Goal: Task Accomplishment & Management: Manage account settings

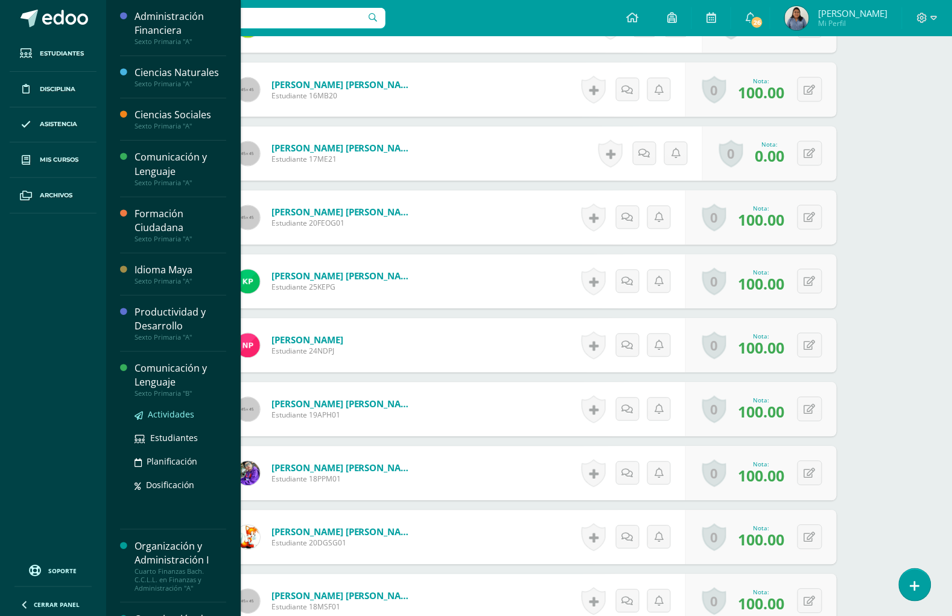
click at [170, 417] on span "Actividades" at bounding box center [171, 413] width 46 height 11
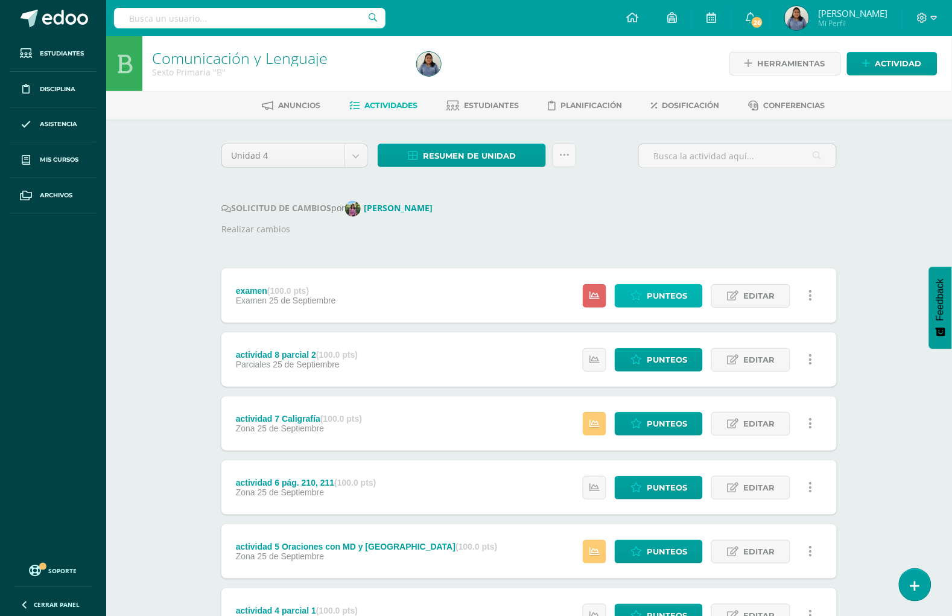
click at [662, 291] on span "Punteos" at bounding box center [667, 296] width 40 height 22
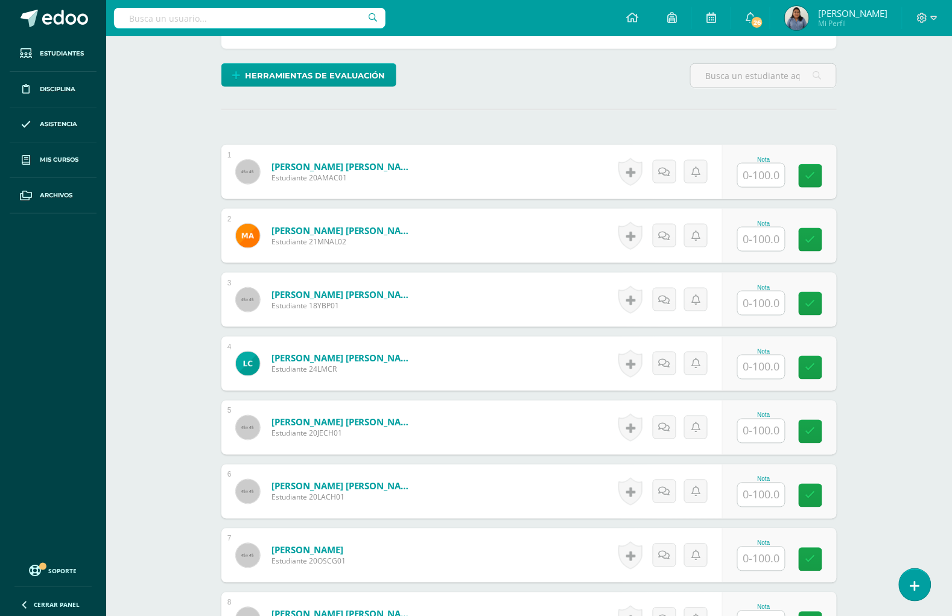
scroll to position [305, 0]
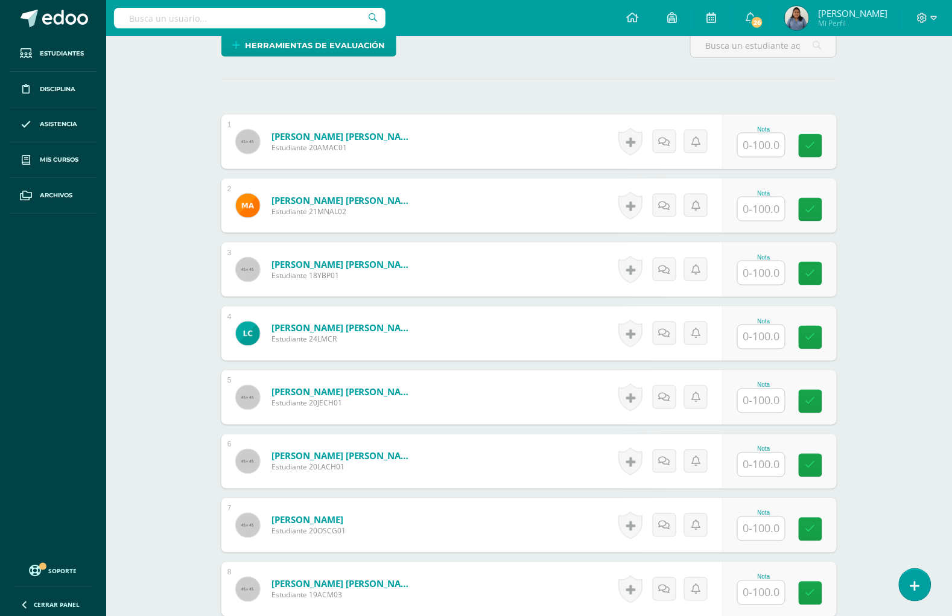
click at [755, 145] on input "text" at bounding box center [761, 145] width 47 height 24
type input "88"
type input "86"
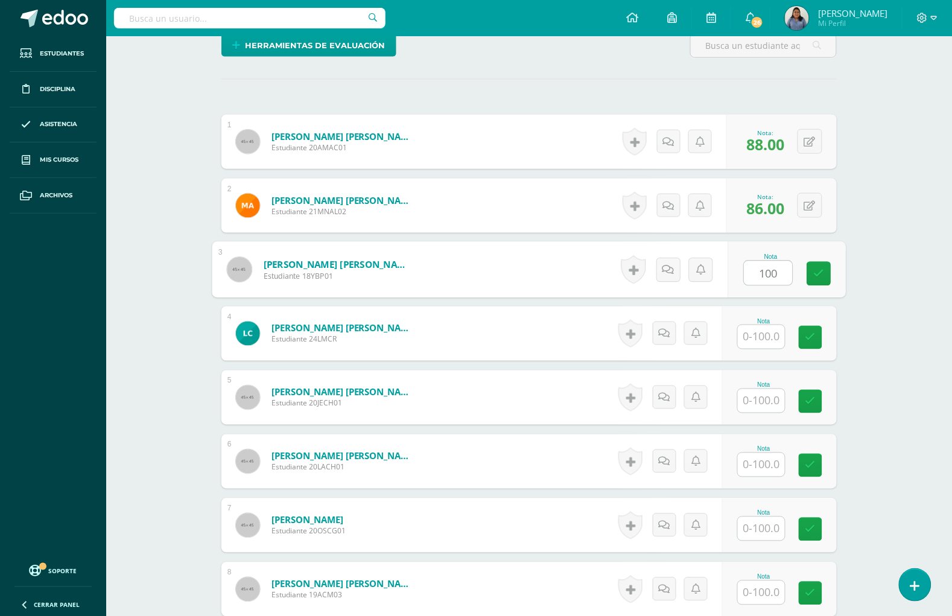
type input "100"
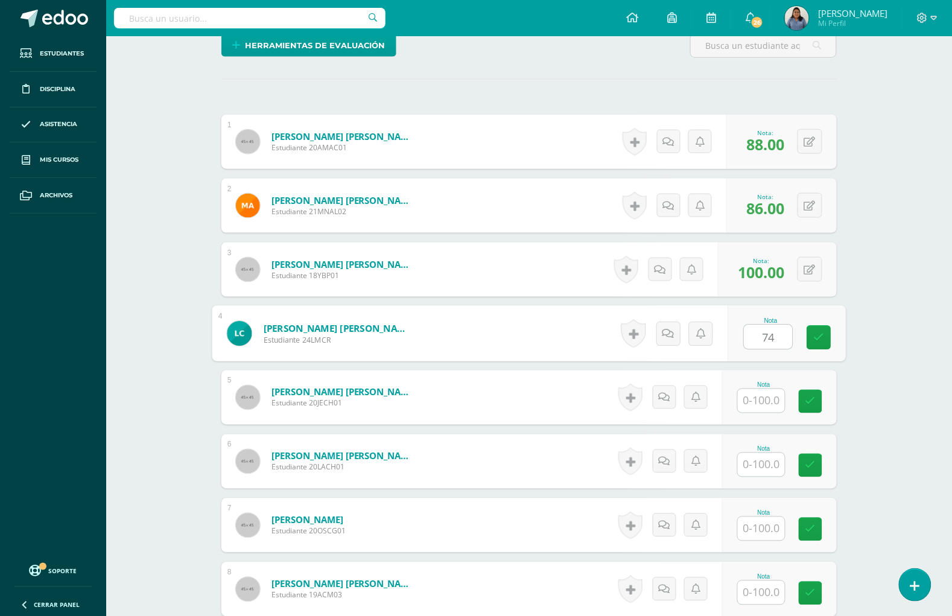
type input "74"
type input "94"
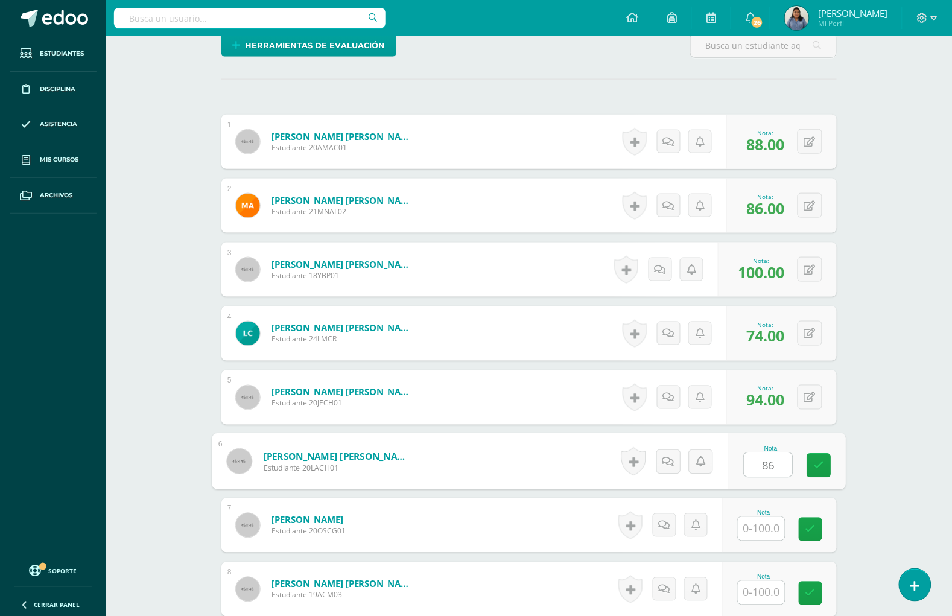
type input "86"
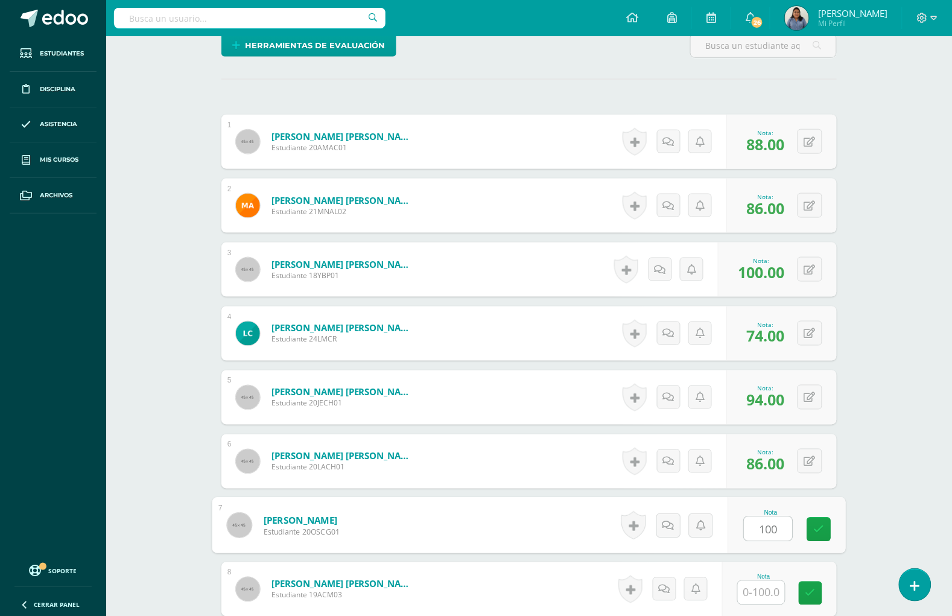
type input "100"
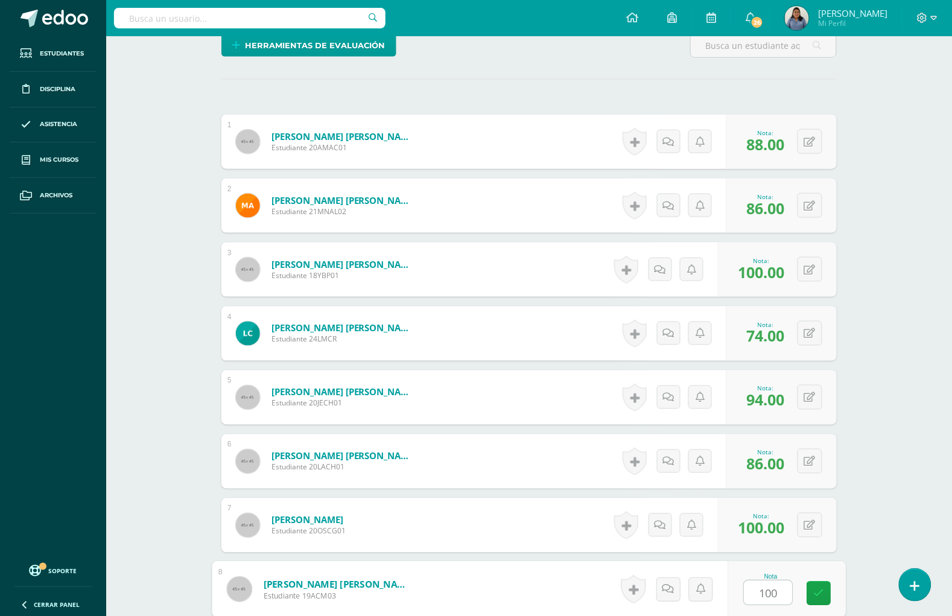
type input "100"
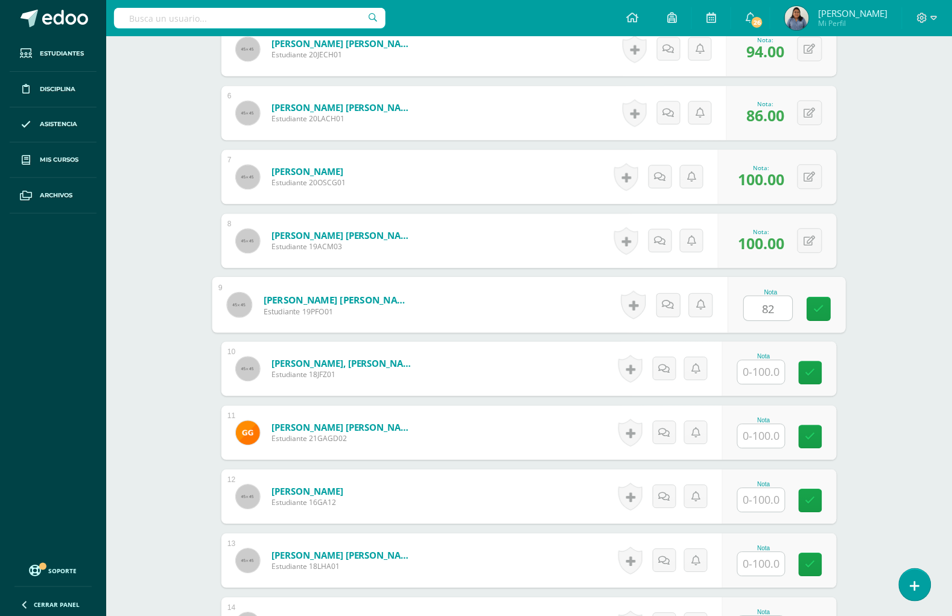
type input "82"
type input "96"
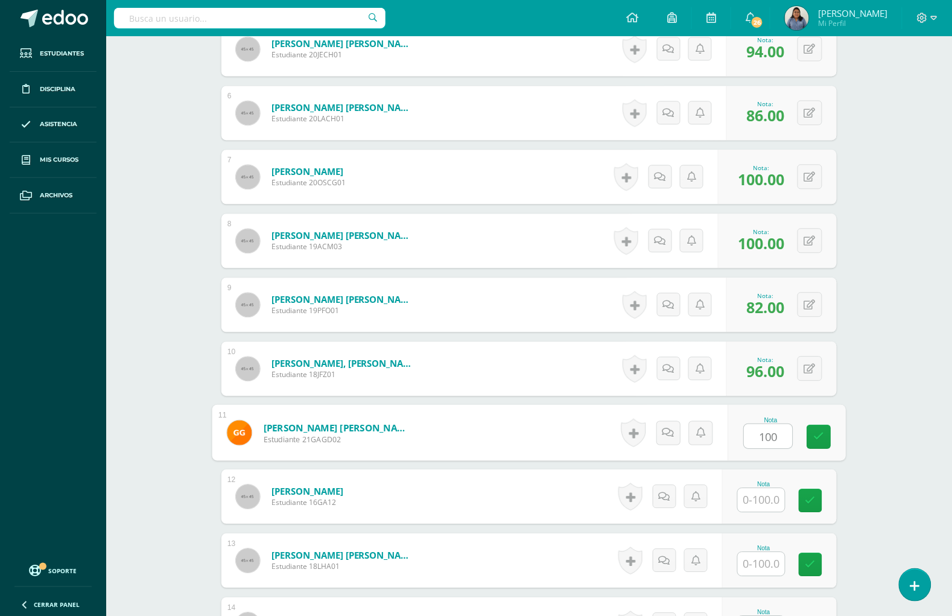
type input "100"
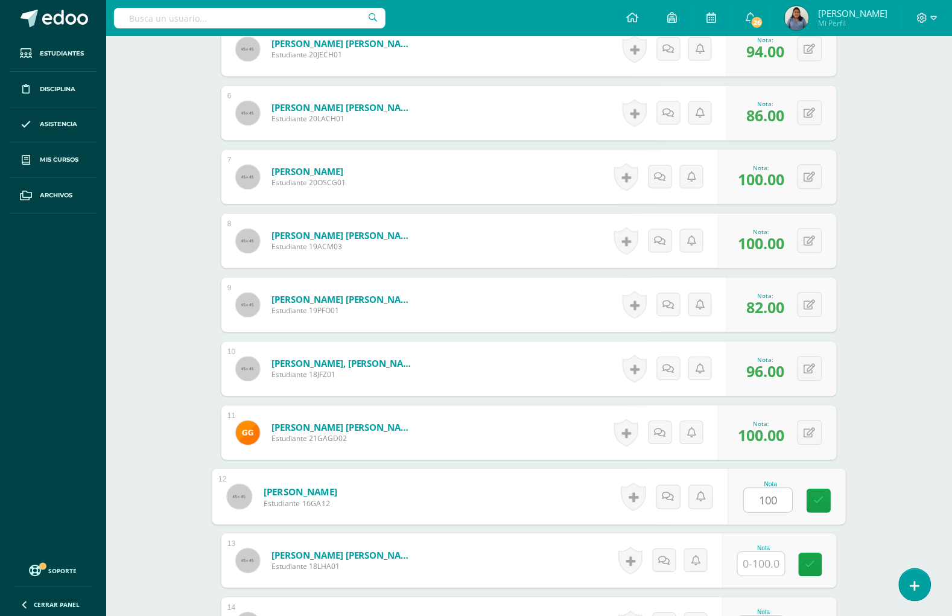
type input "100"
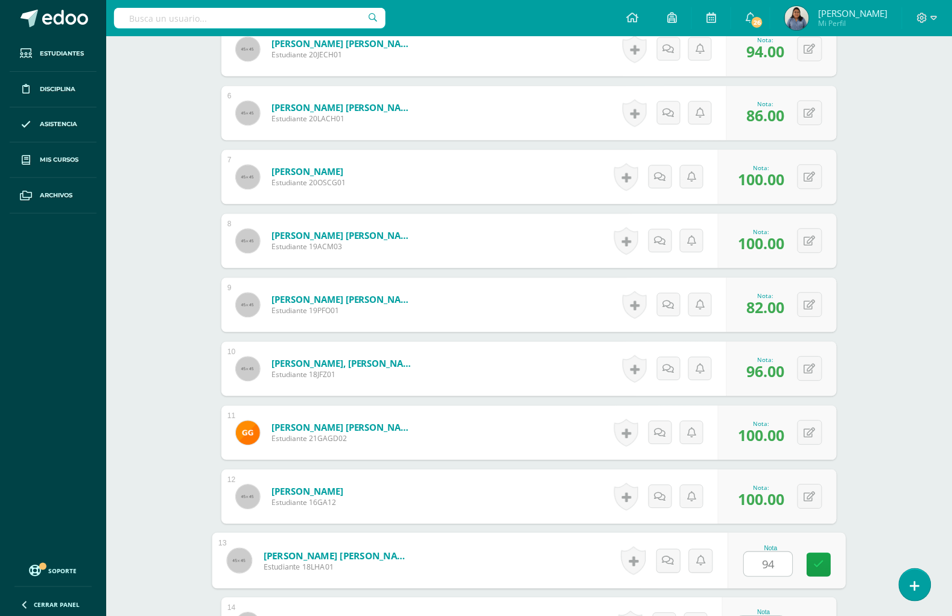
type input "94"
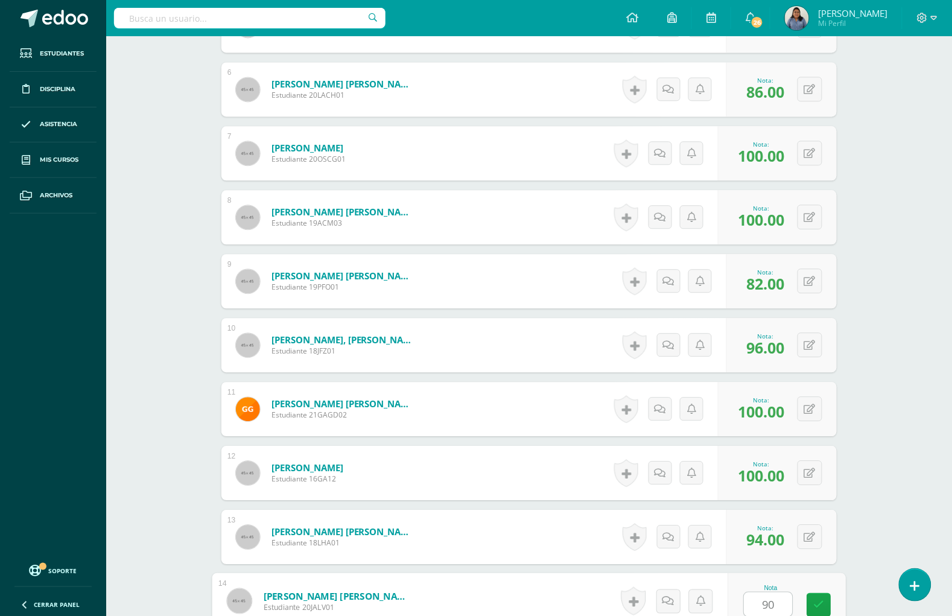
type input "90"
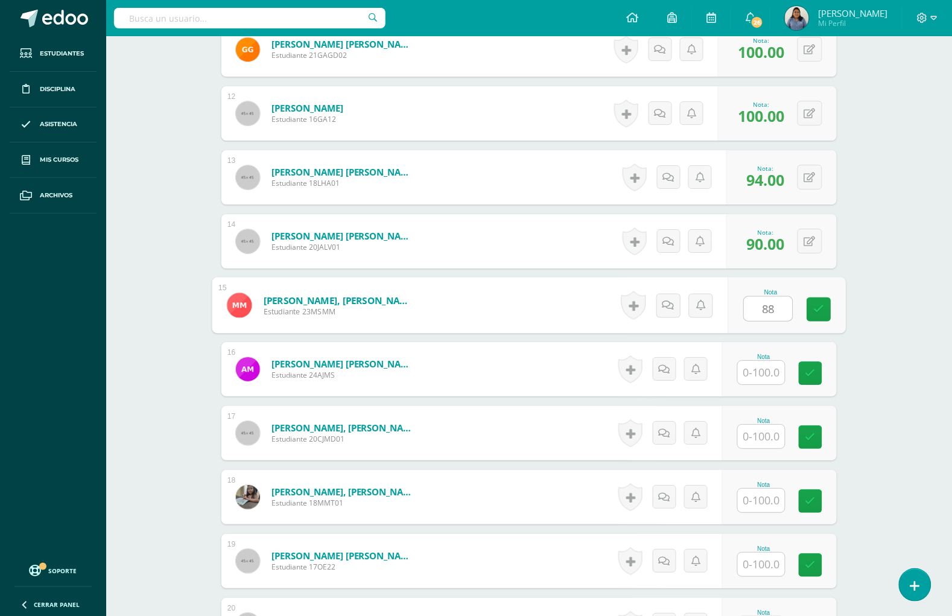
type input "88"
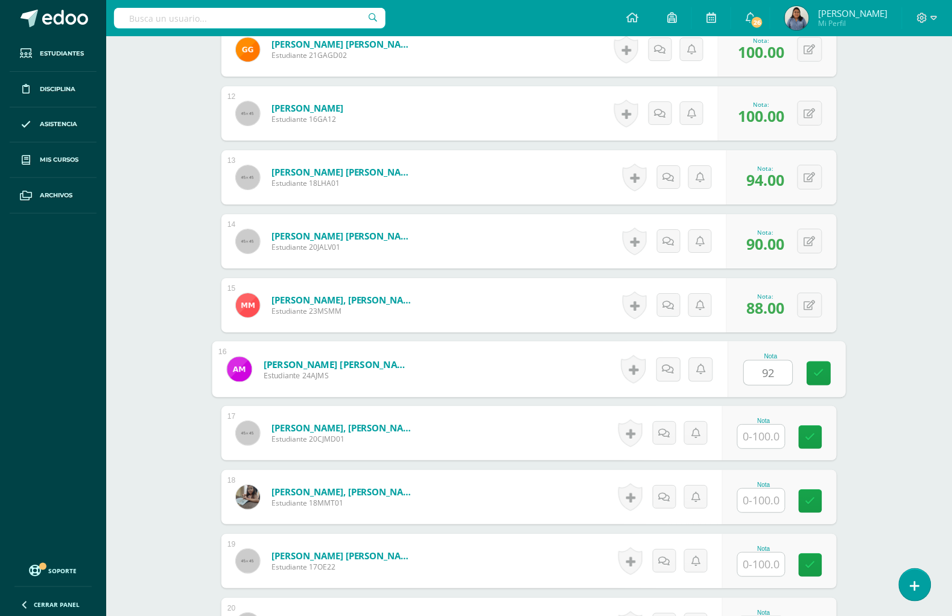
type input "92"
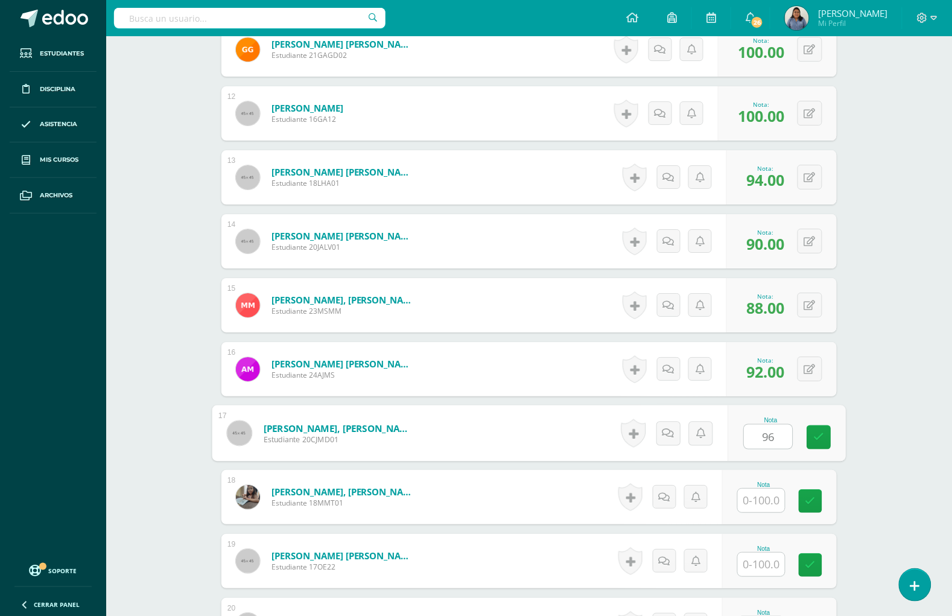
type input "96"
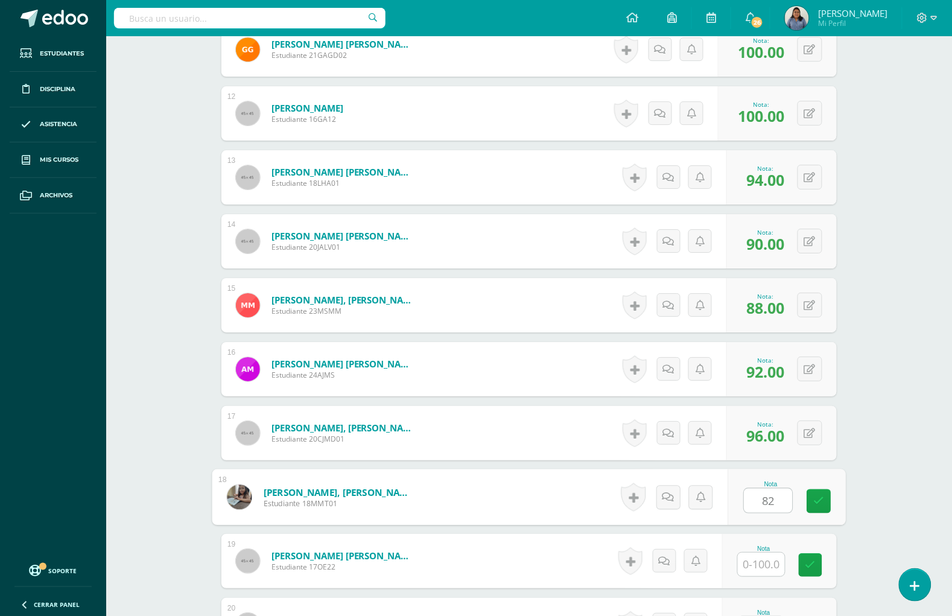
type input "82"
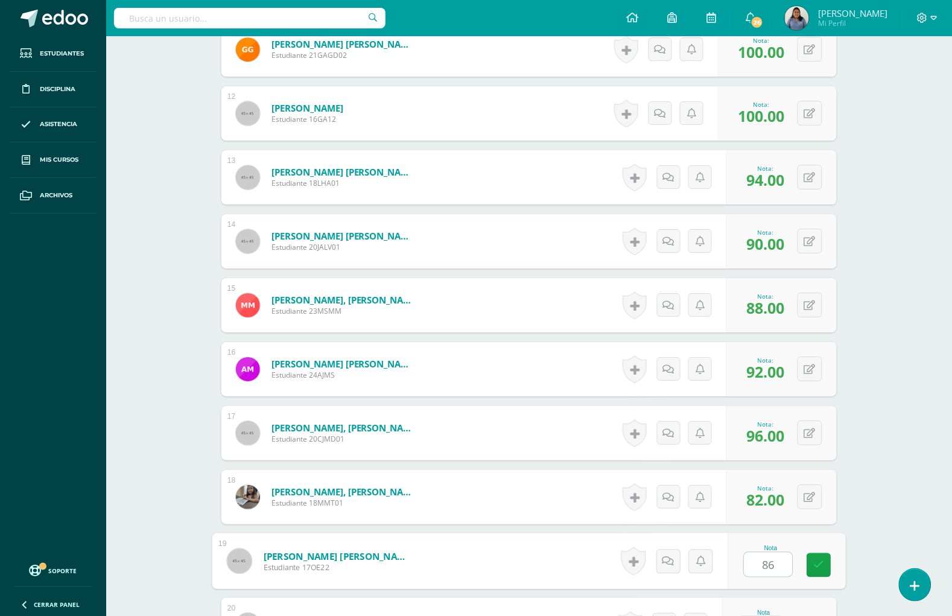
type input "86"
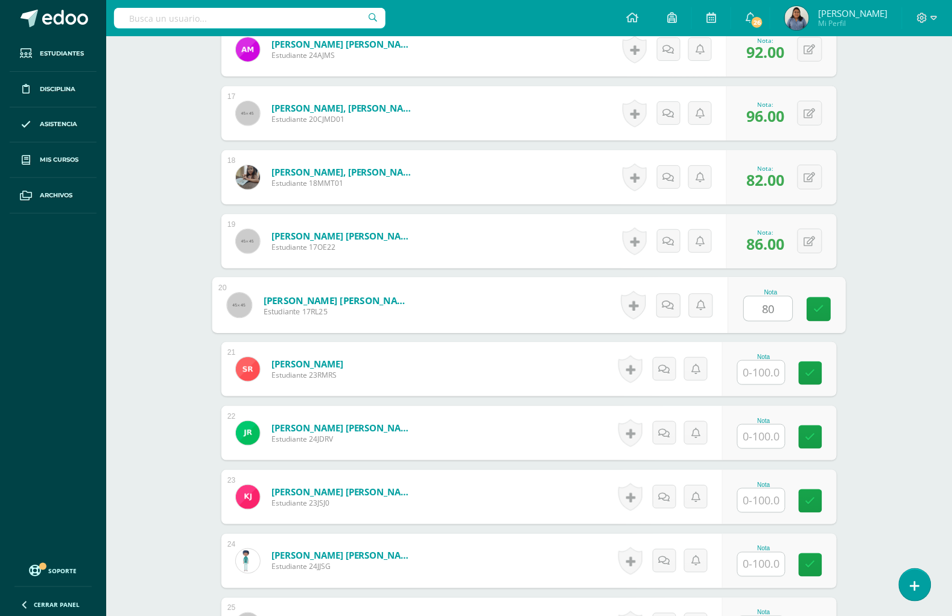
type input "80"
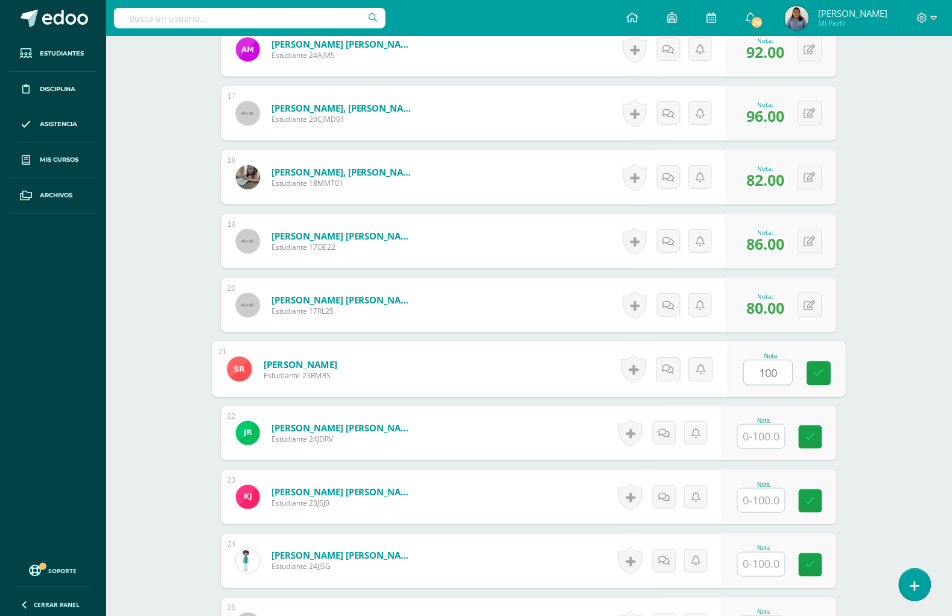
type input "100"
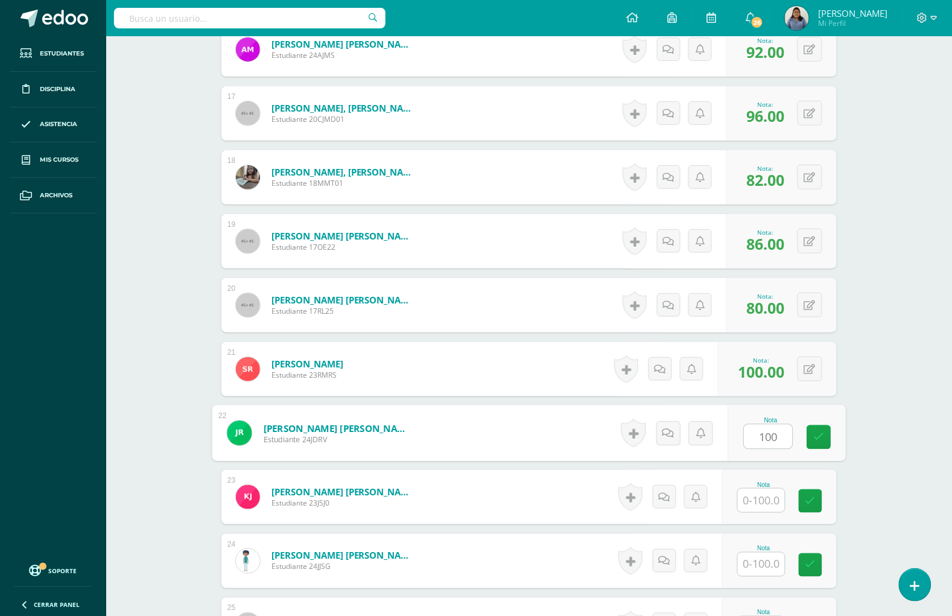
type input "100"
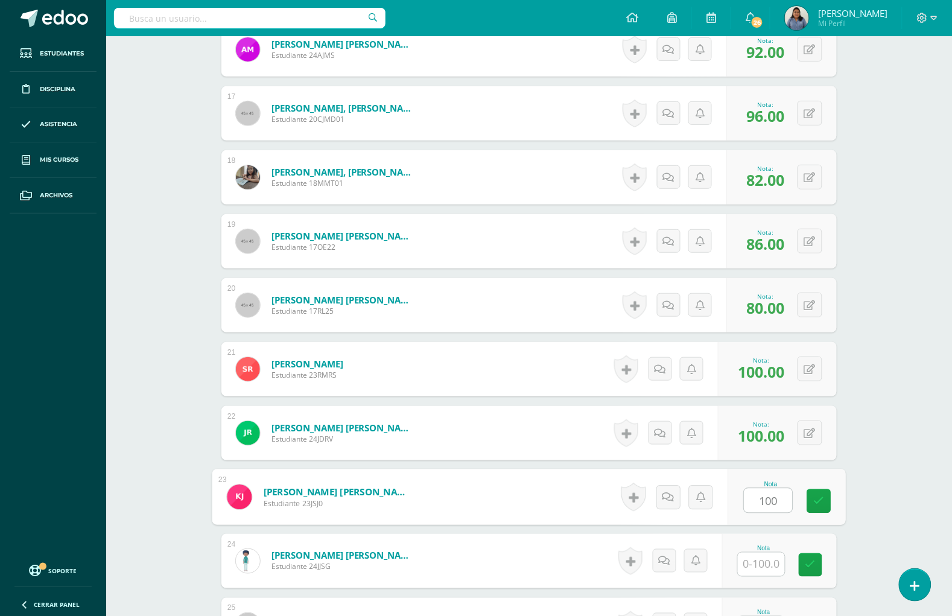
type input "100"
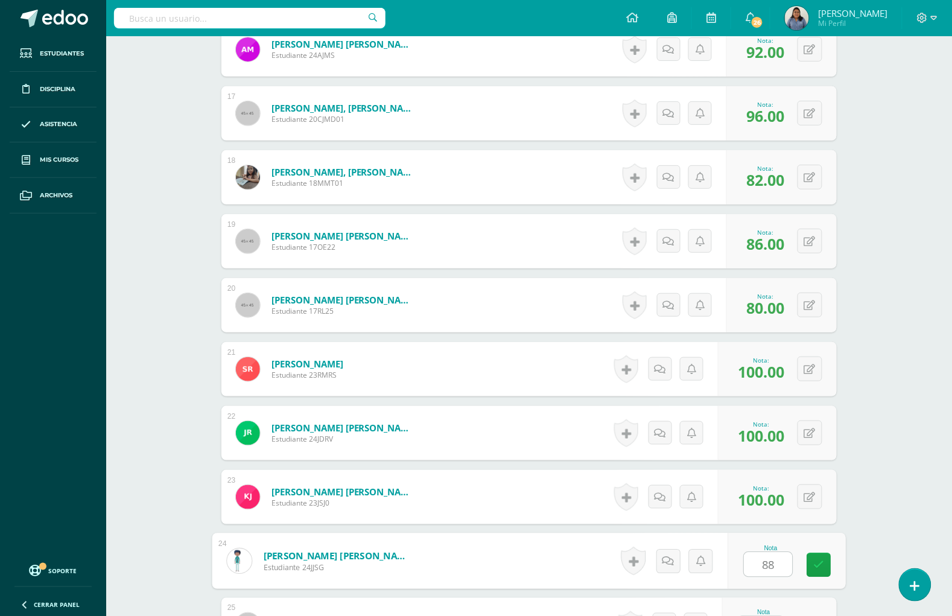
type input "88"
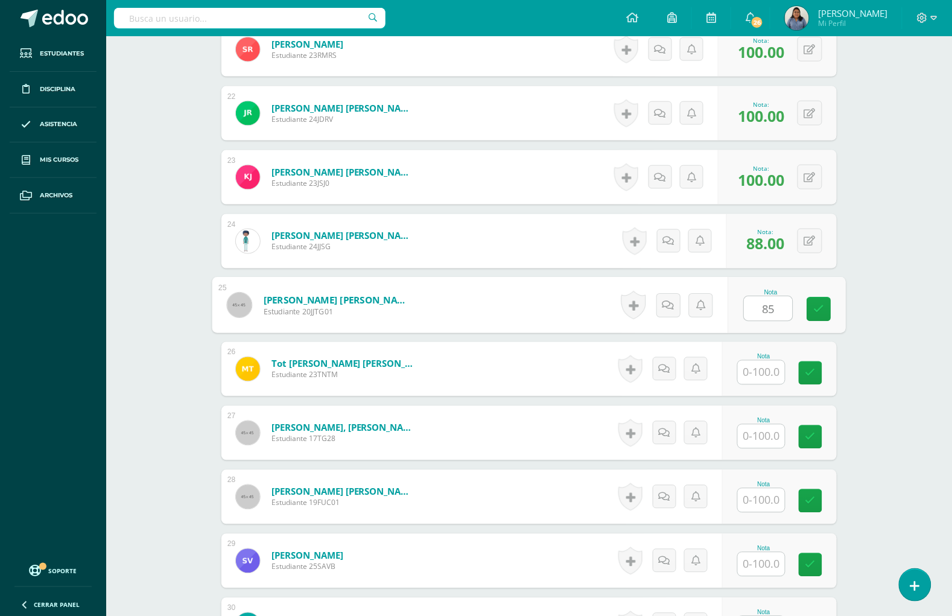
type input "85"
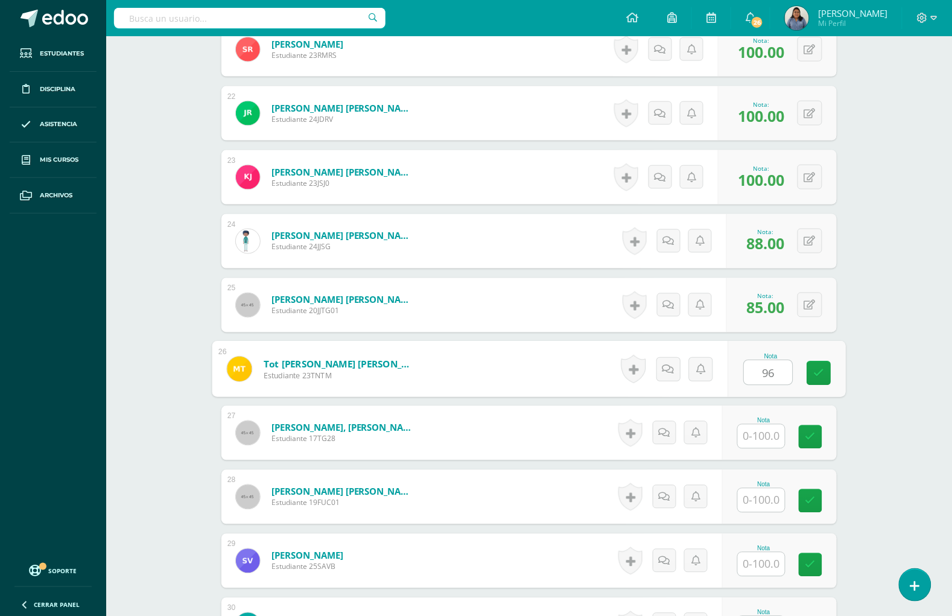
type input "96"
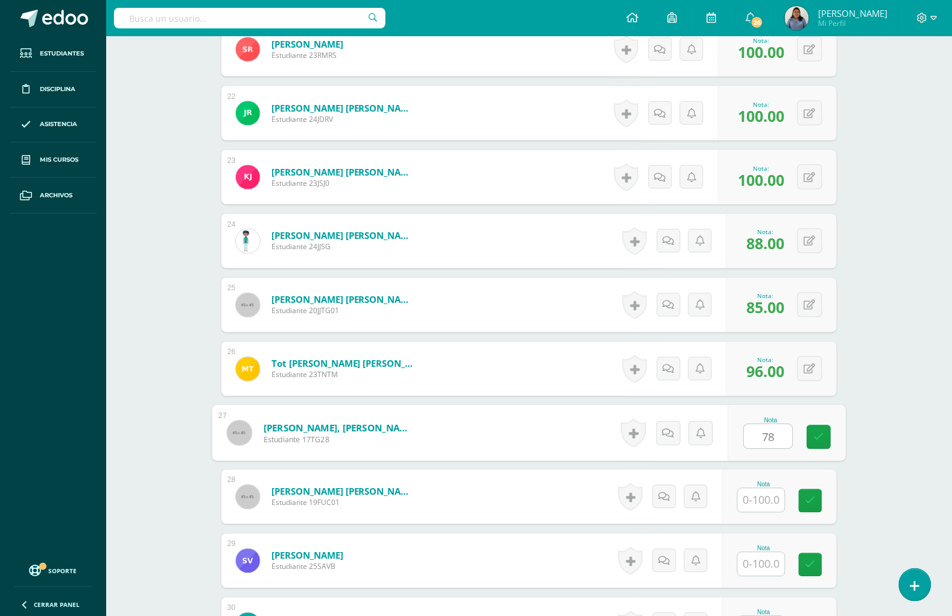
type input "78"
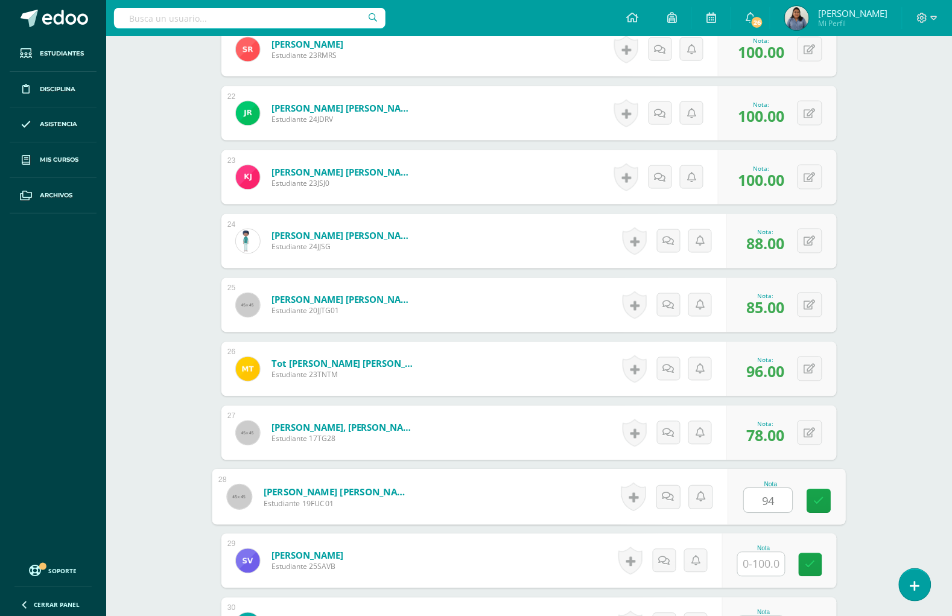
type input "94"
type input "100"
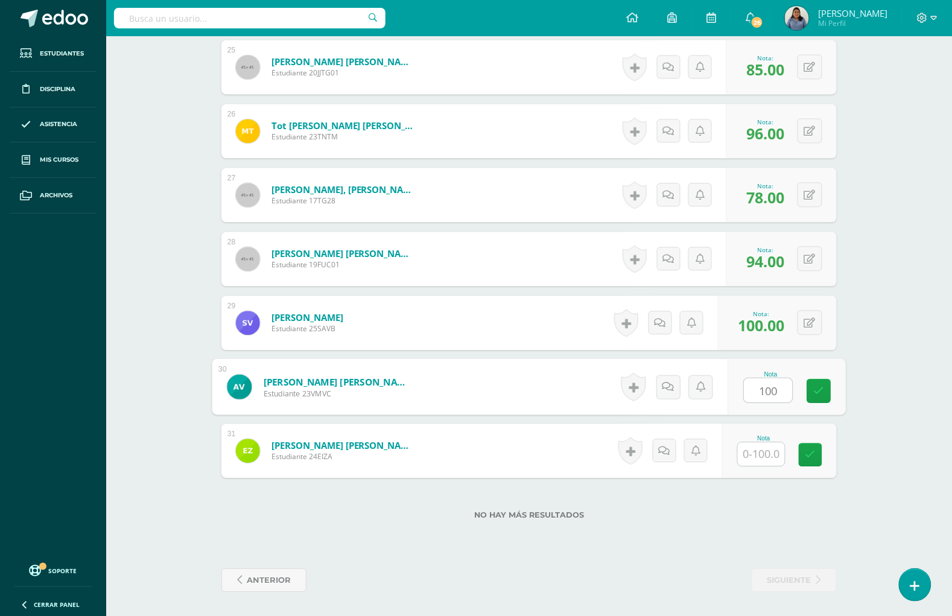
type input "100"
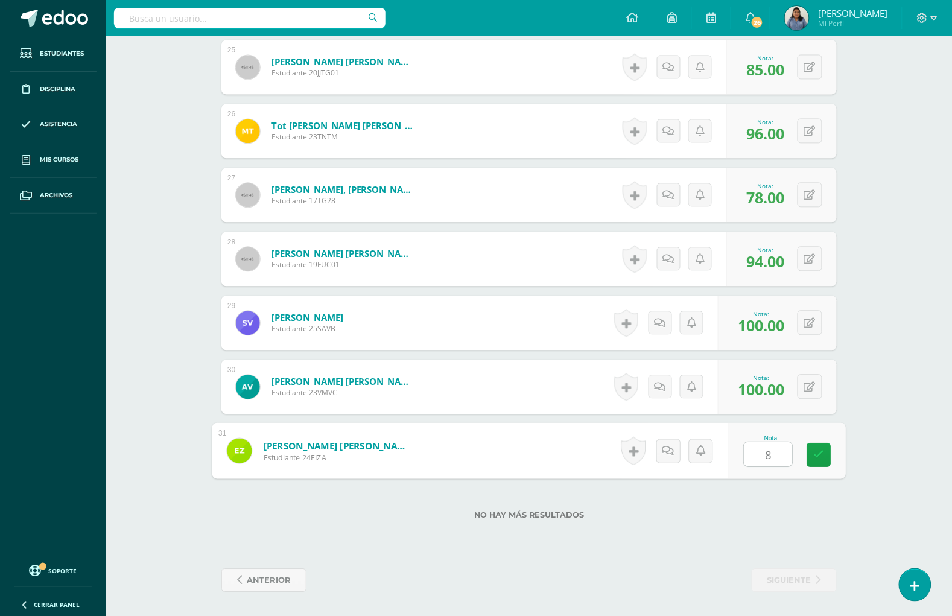
type input "80"
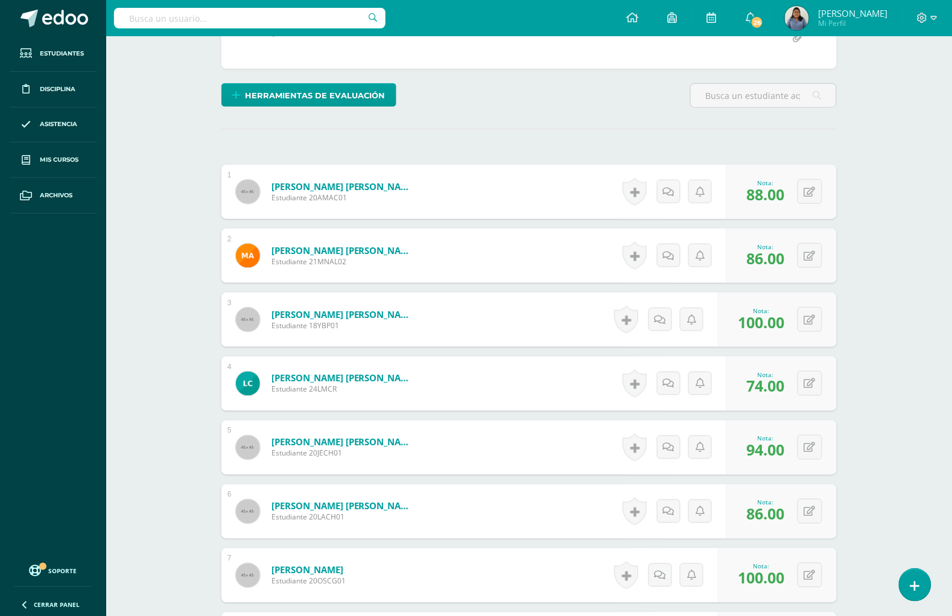
scroll to position [0, 0]
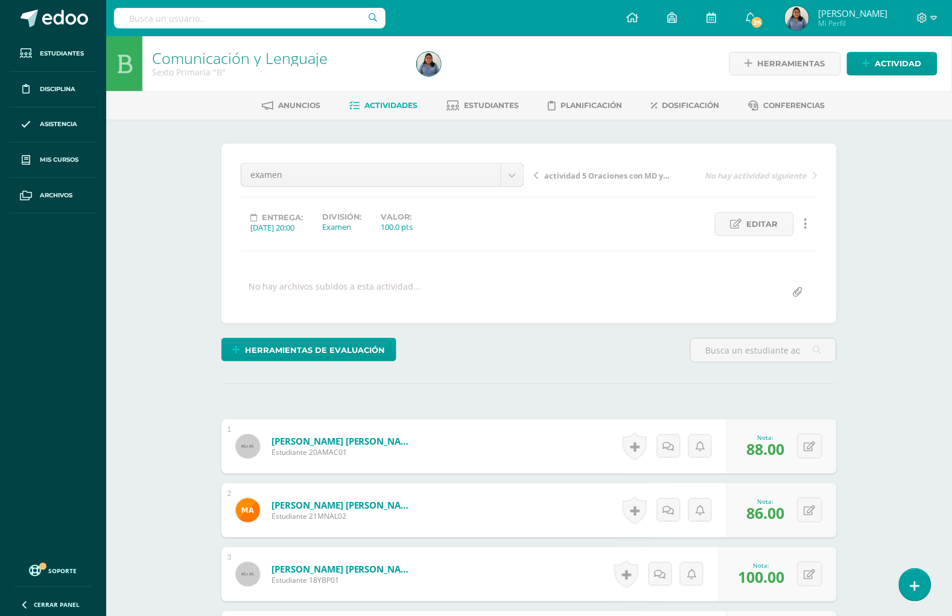
click at [383, 106] on span "Actividades" at bounding box center [391, 105] width 53 height 9
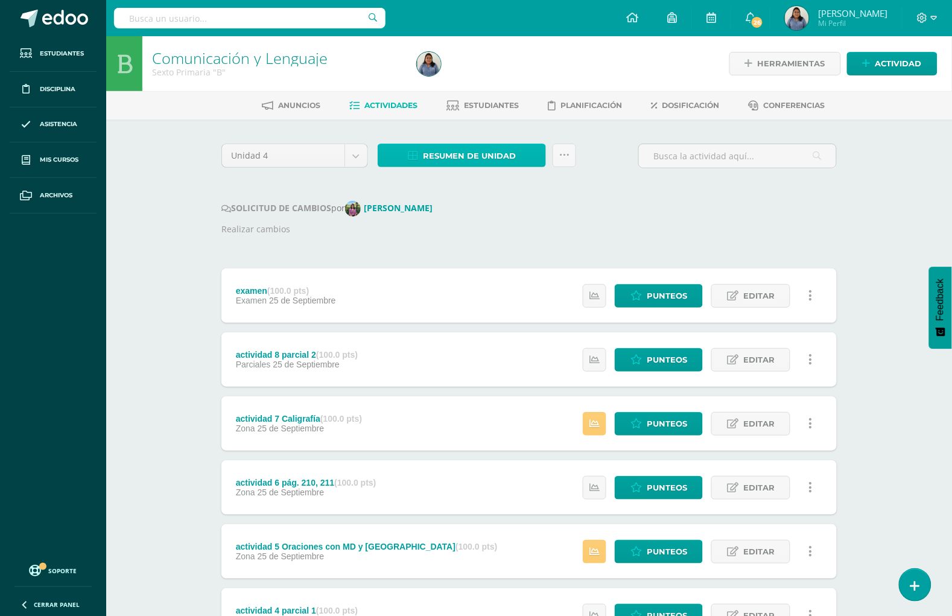
click at [487, 150] on span "Resumen de unidad" at bounding box center [469, 156] width 93 height 22
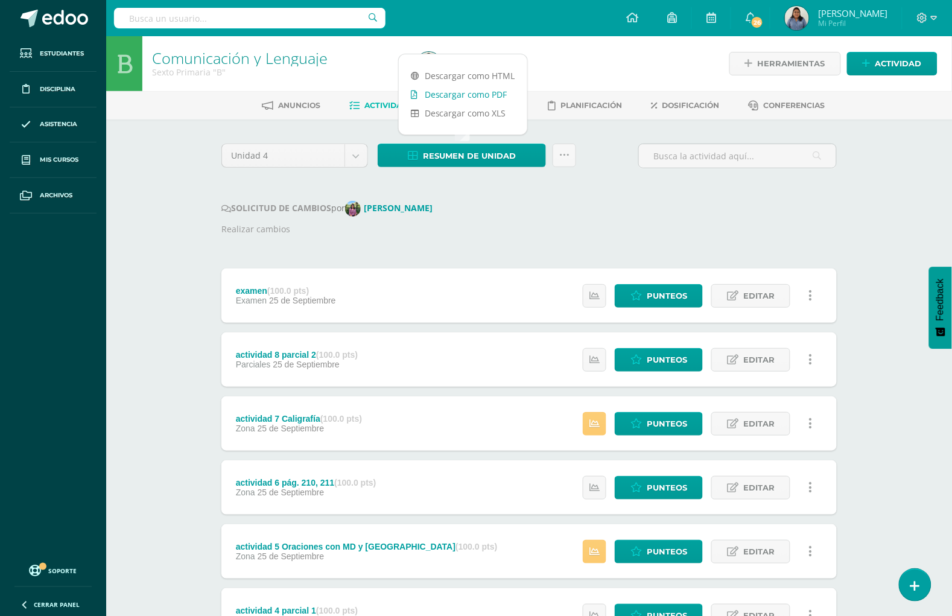
click at [469, 89] on link "Descargar como PDF" at bounding box center [463, 94] width 128 height 19
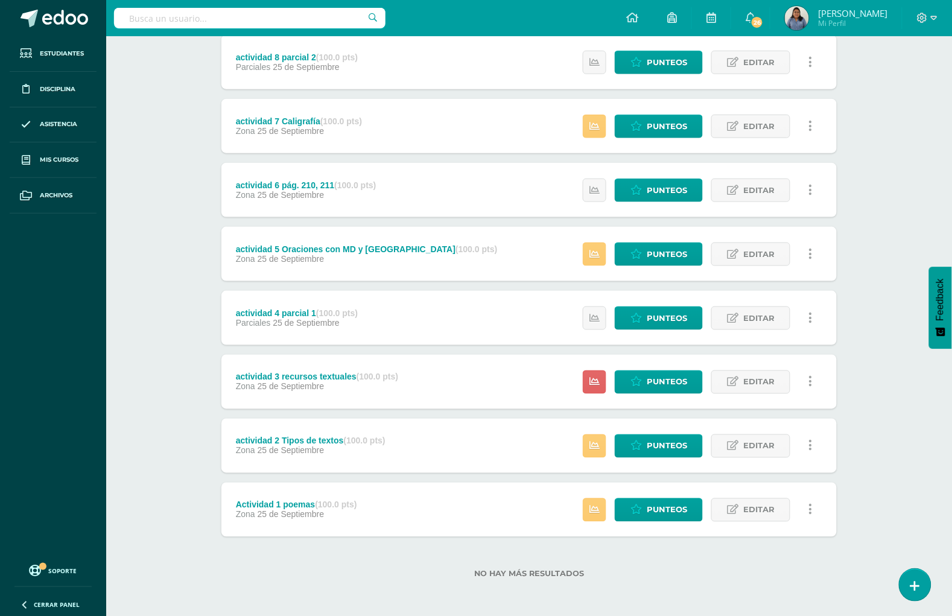
scroll to position [222, 0]
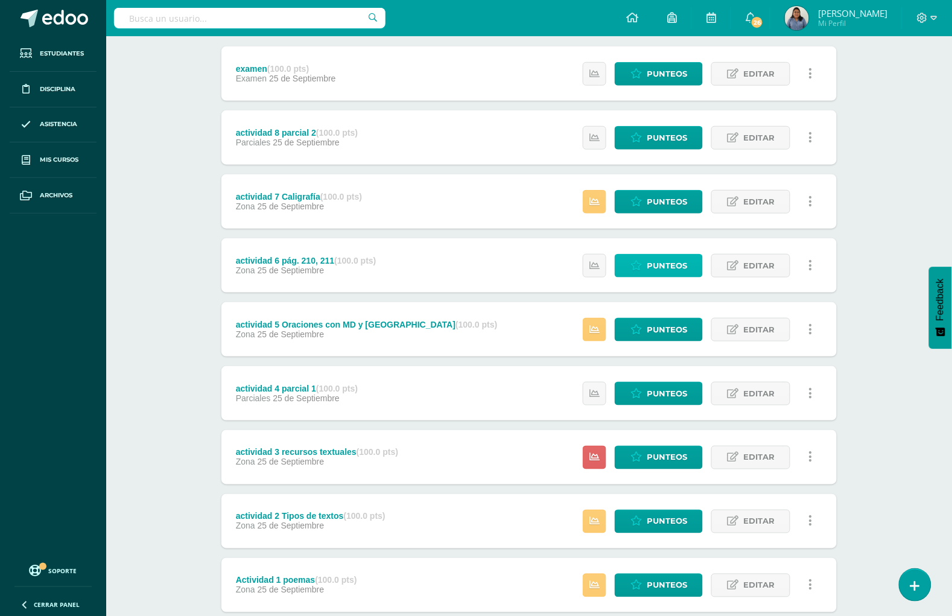
click at [667, 255] on span "Punteos" at bounding box center [667, 266] width 40 height 22
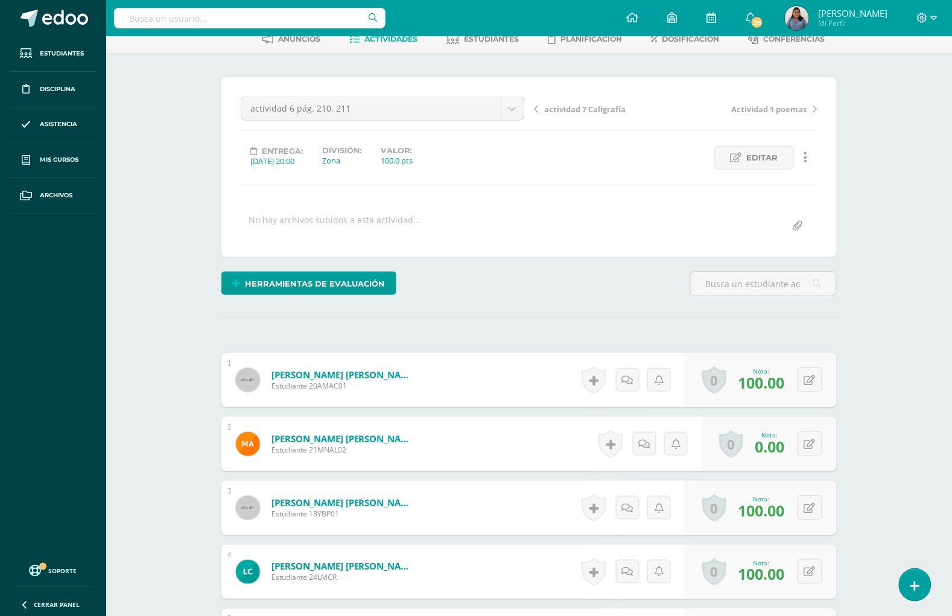
scroll to position [229, 0]
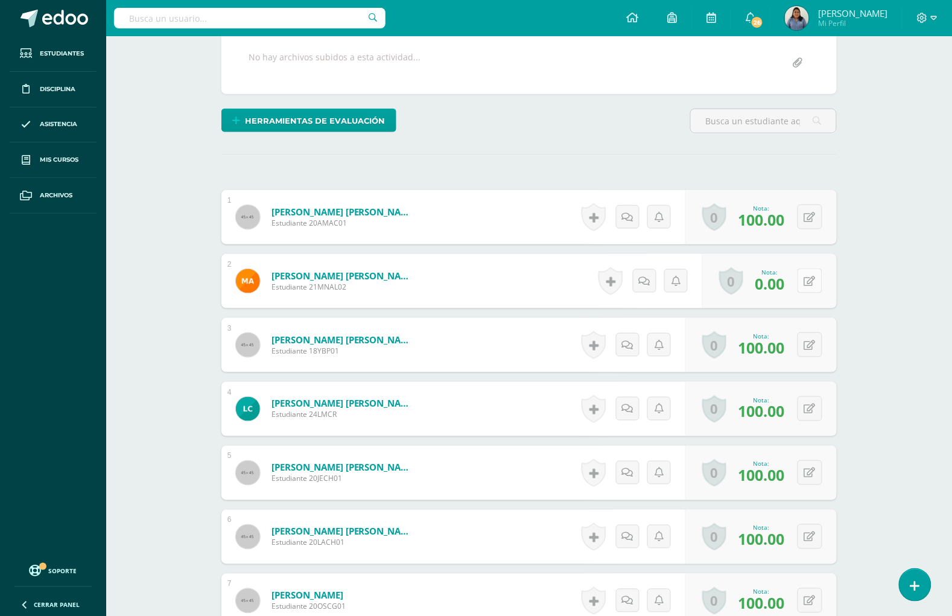
click at [813, 279] on icon at bounding box center [809, 281] width 11 height 10
type input "100"
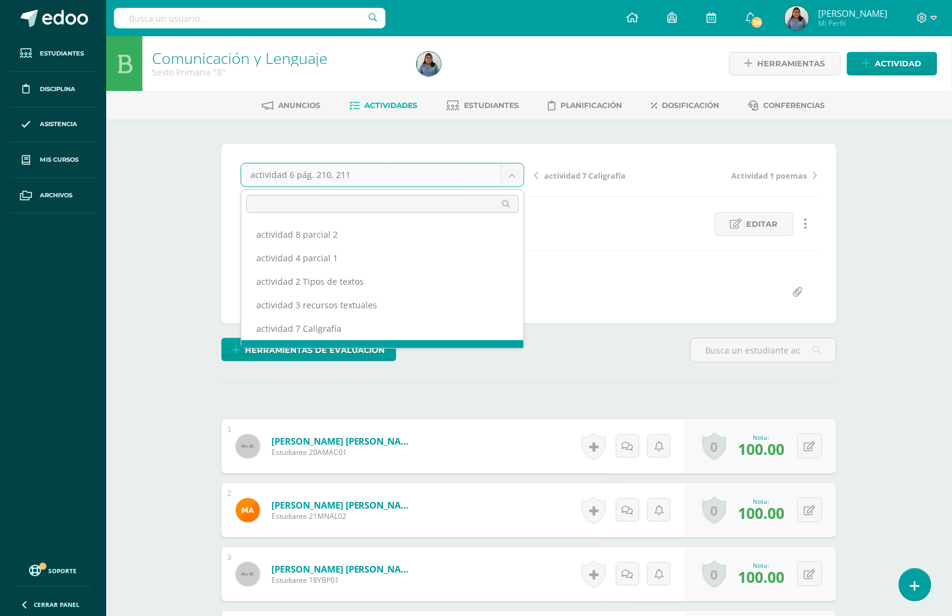
scroll to position [15, 0]
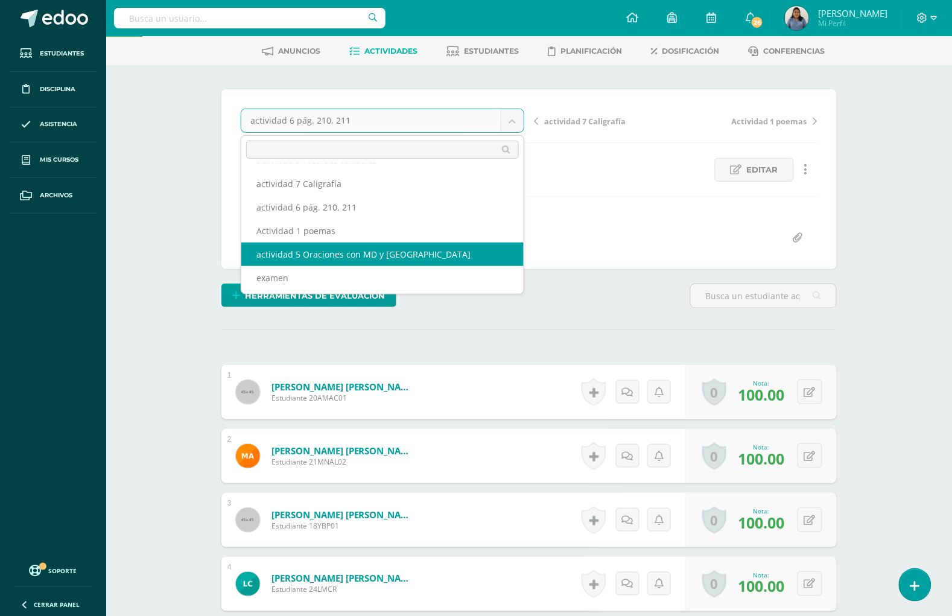
scroll to position [151, 0]
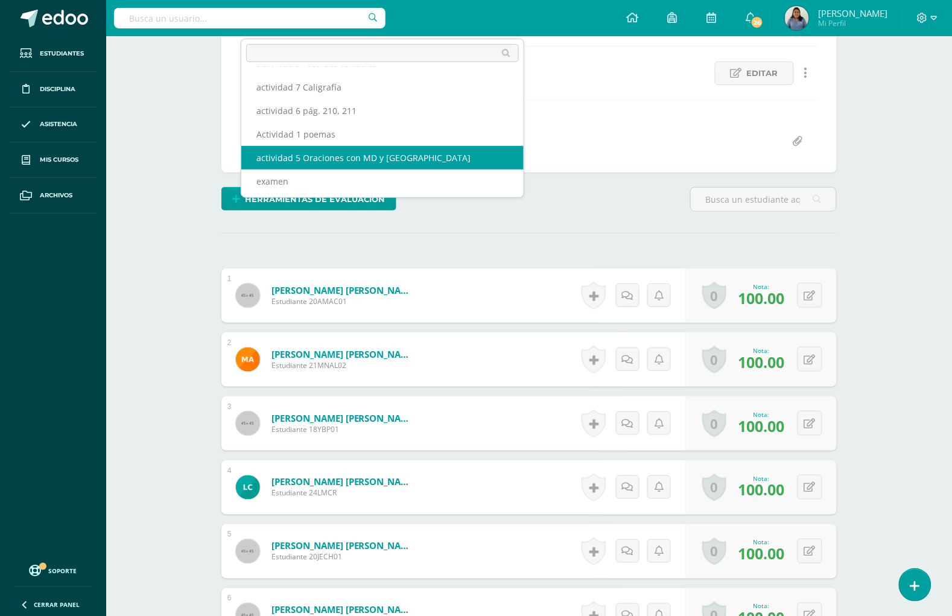
select select "/dashboard/teacher/grade-activity/194377/"
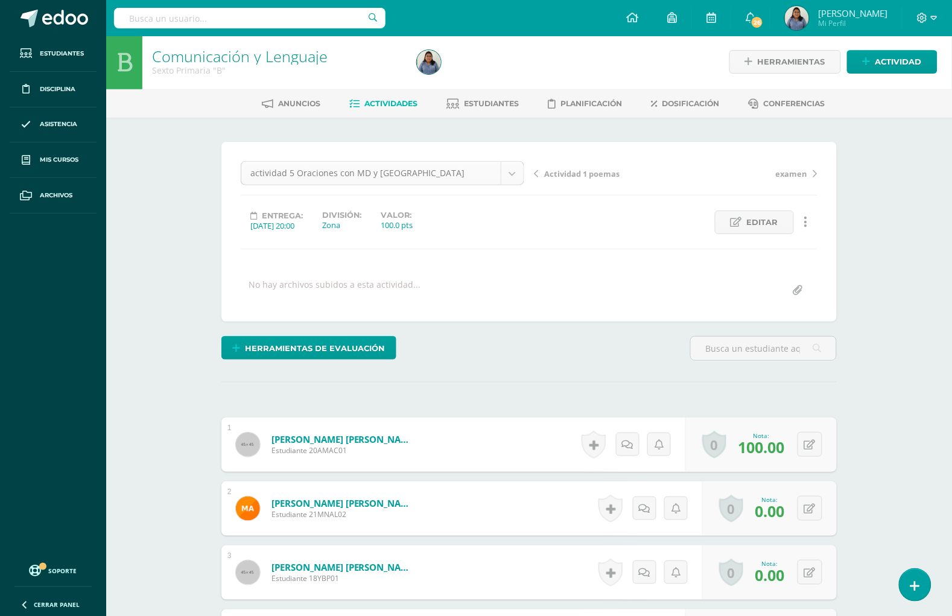
scroll to position [3, 0]
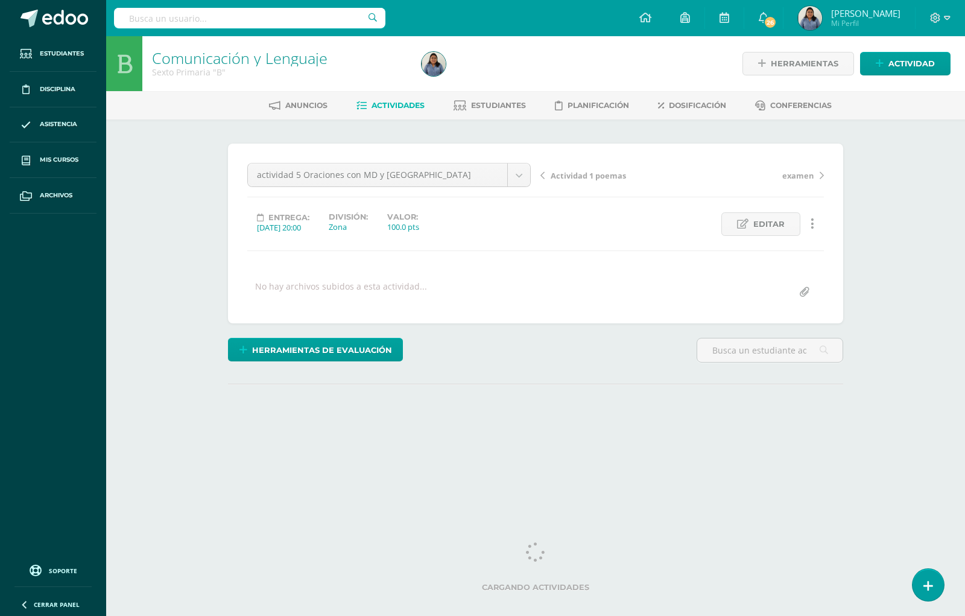
click at [243, 22] on input "text" at bounding box center [249, 18] width 271 height 21
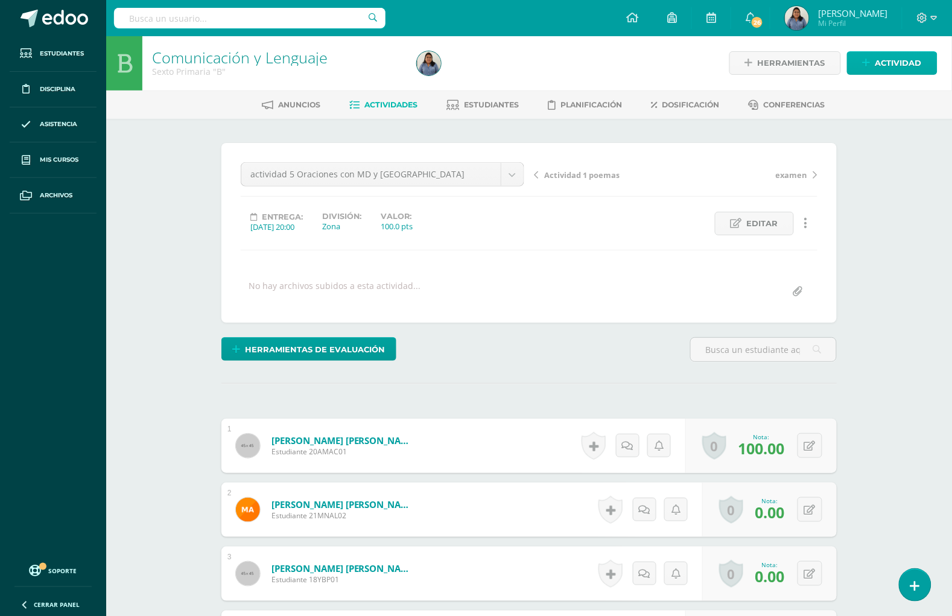
scroll to position [1, 0]
click at [254, 10] on input "text" at bounding box center [249, 18] width 271 height 21
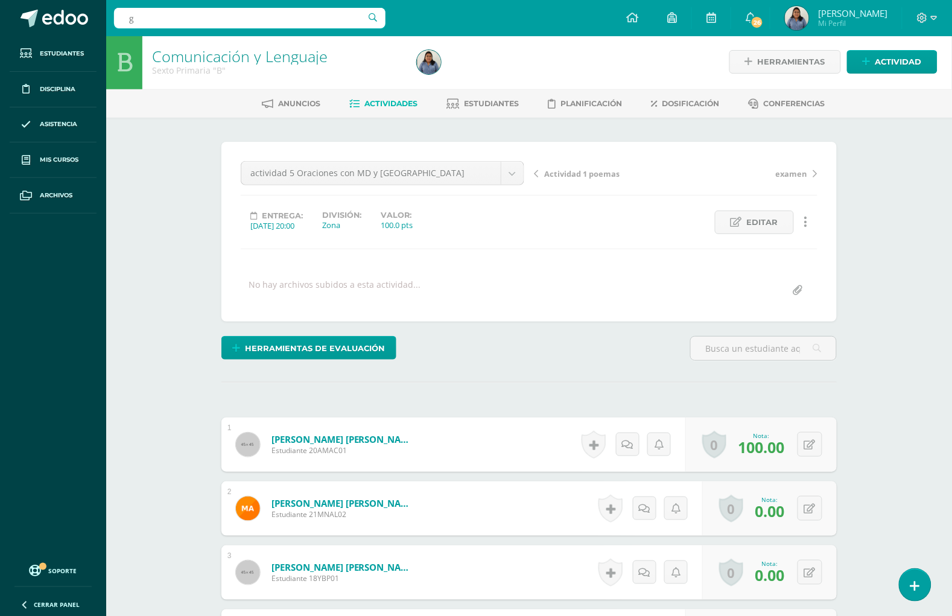
scroll to position [3, 0]
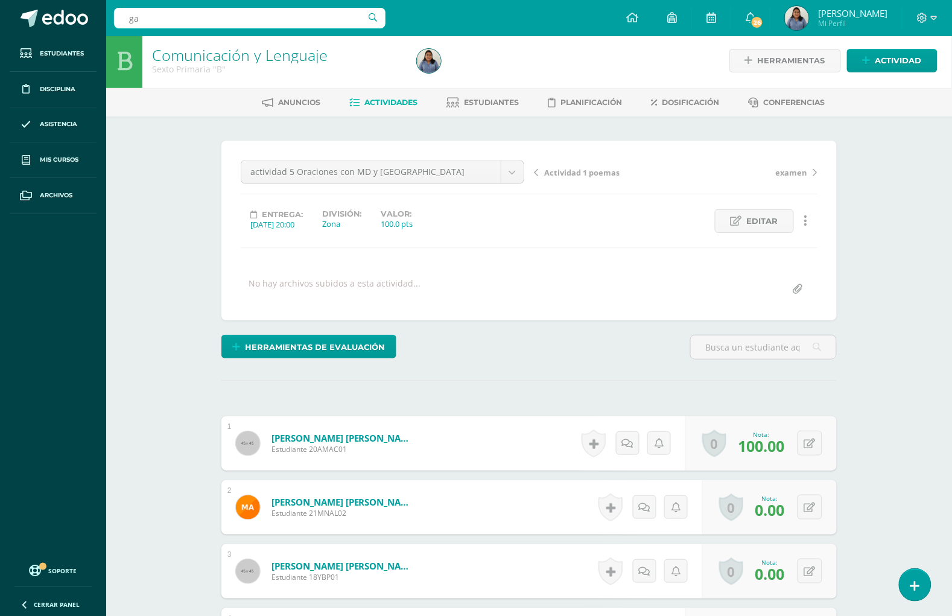
type input "gae"
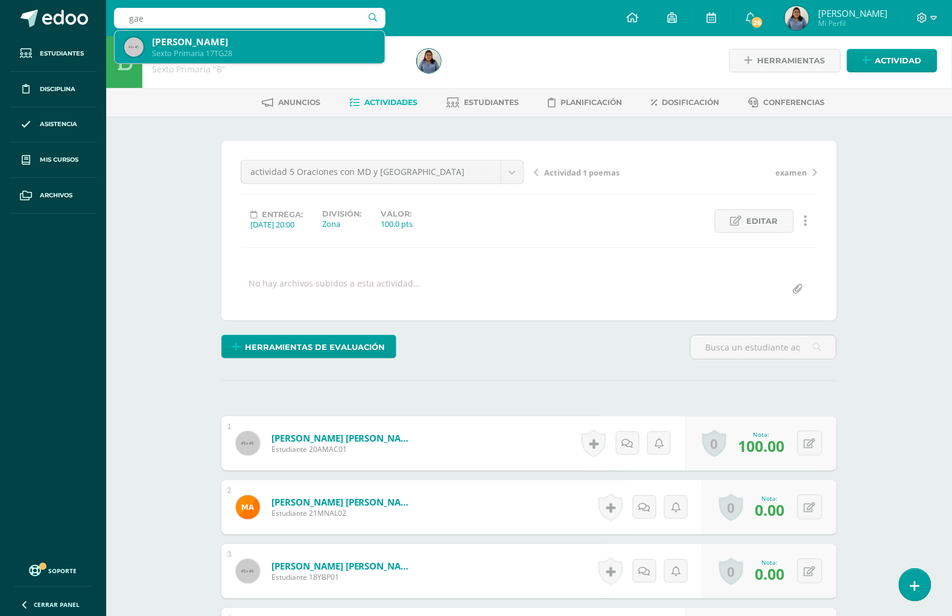
click at [288, 48] on div "[PERSON_NAME]" at bounding box center [263, 42] width 223 height 13
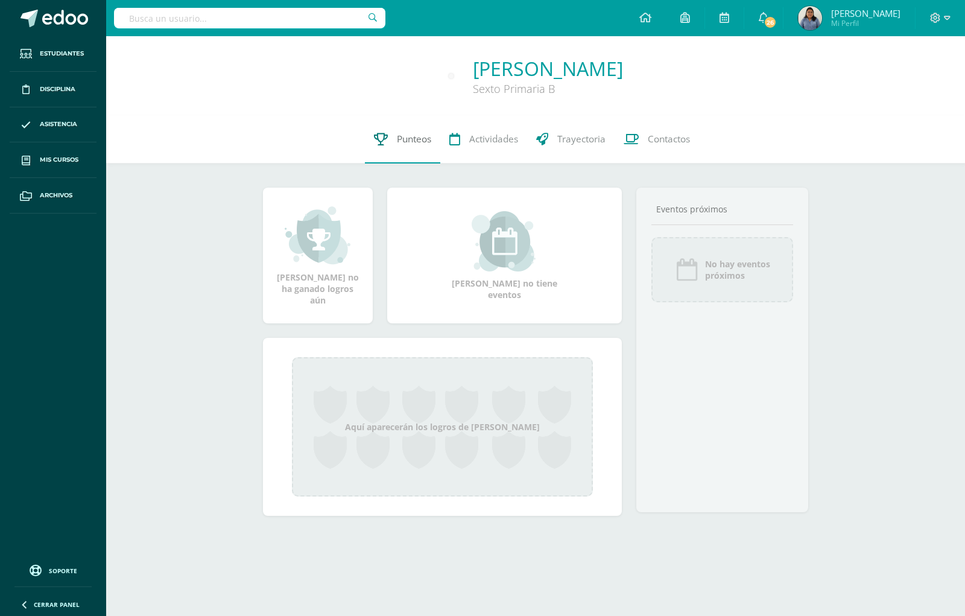
click at [414, 133] on span "Punteos" at bounding box center [414, 139] width 34 height 13
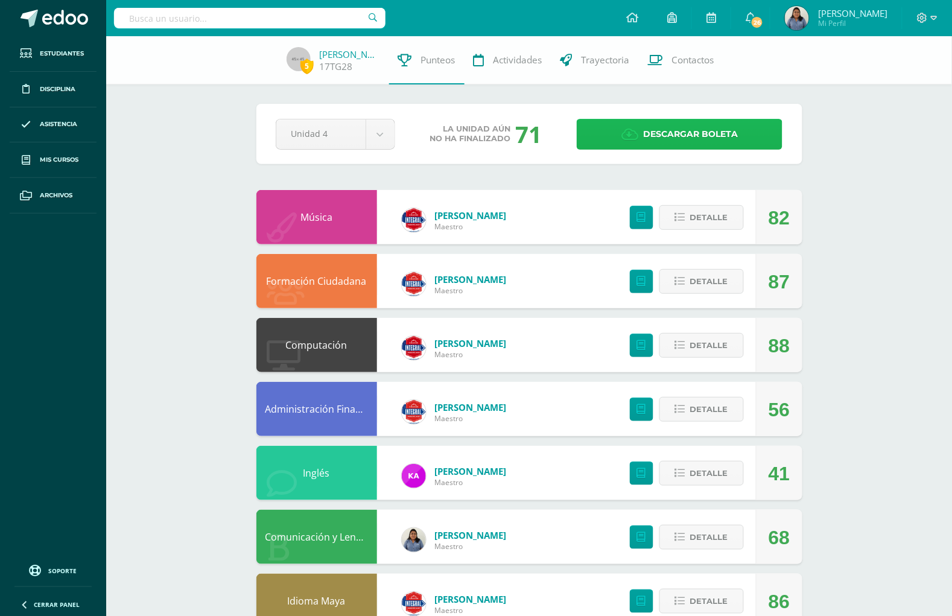
click at [664, 121] on span "Descargar boleta" at bounding box center [690, 134] width 95 height 30
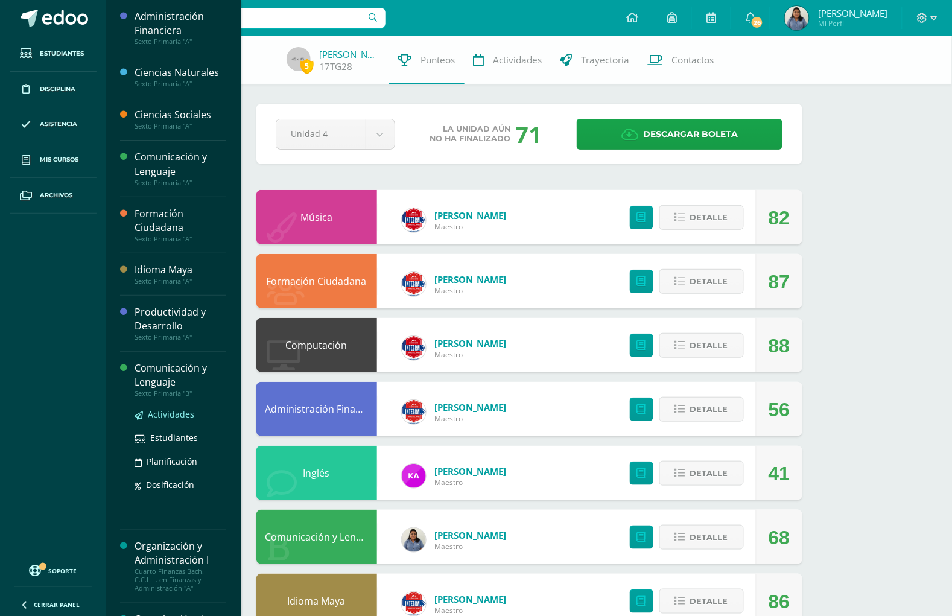
click at [160, 411] on span "Actividades" at bounding box center [171, 413] width 46 height 11
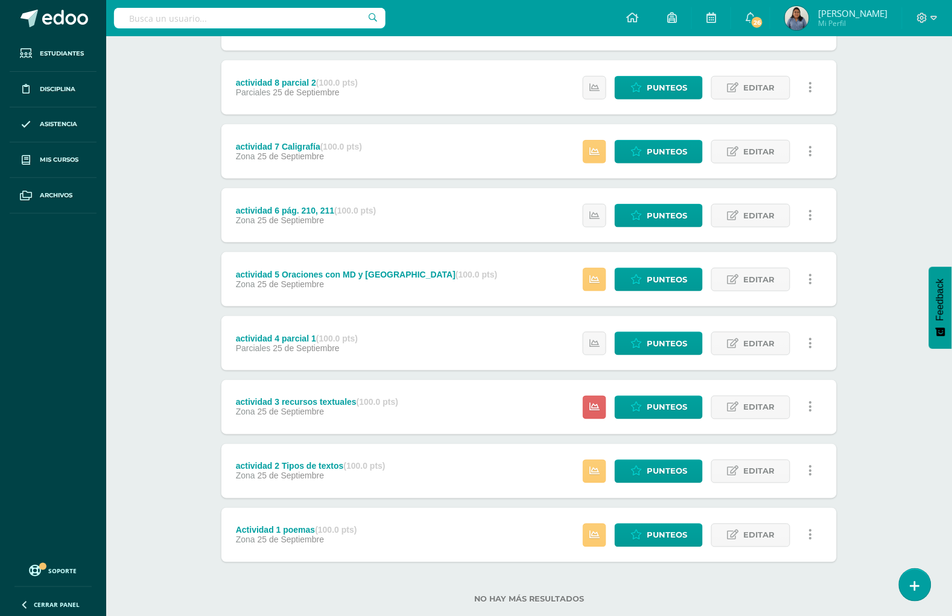
scroll to position [297, 0]
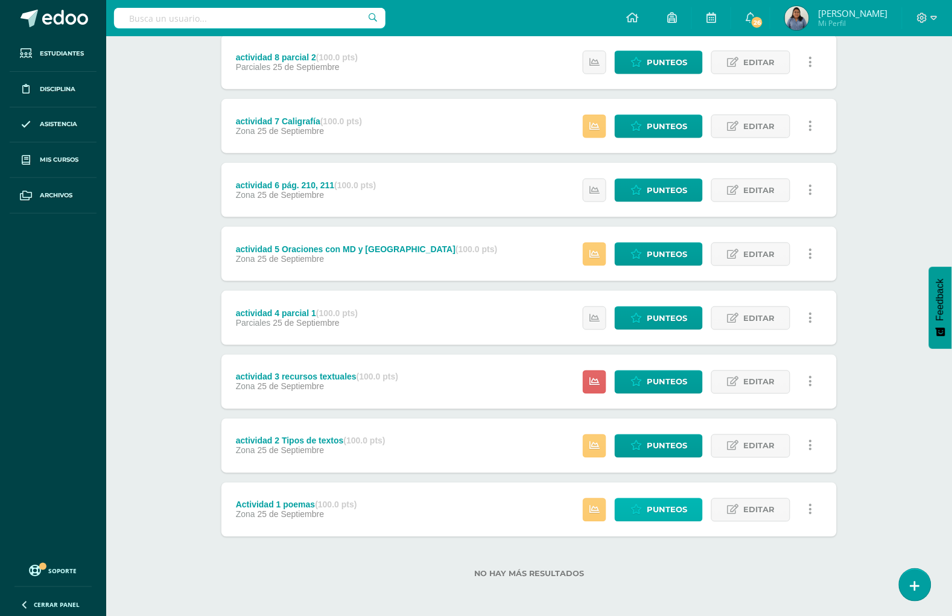
click at [656, 510] on span "Punteos" at bounding box center [667, 510] width 40 height 22
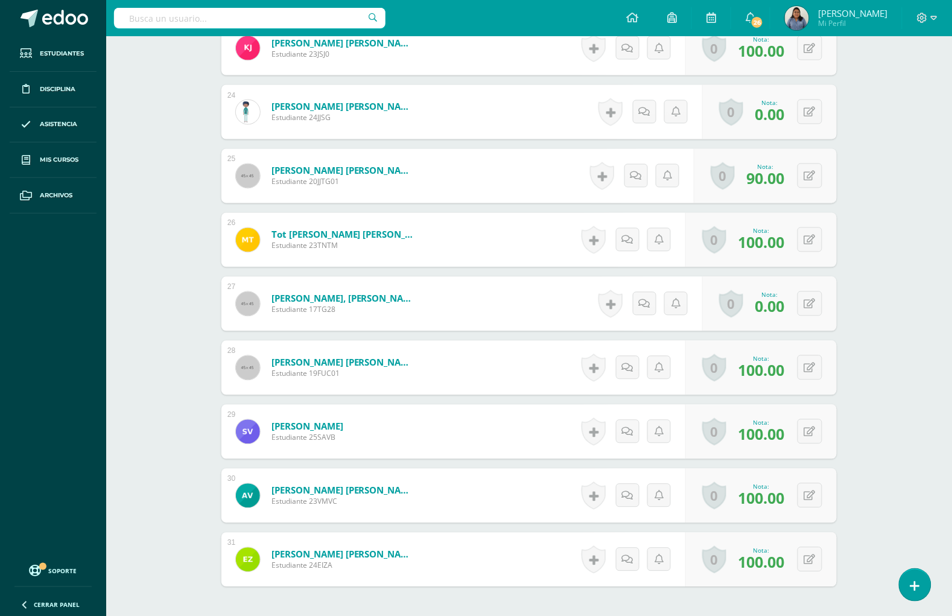
scroll to position [1810, 0]
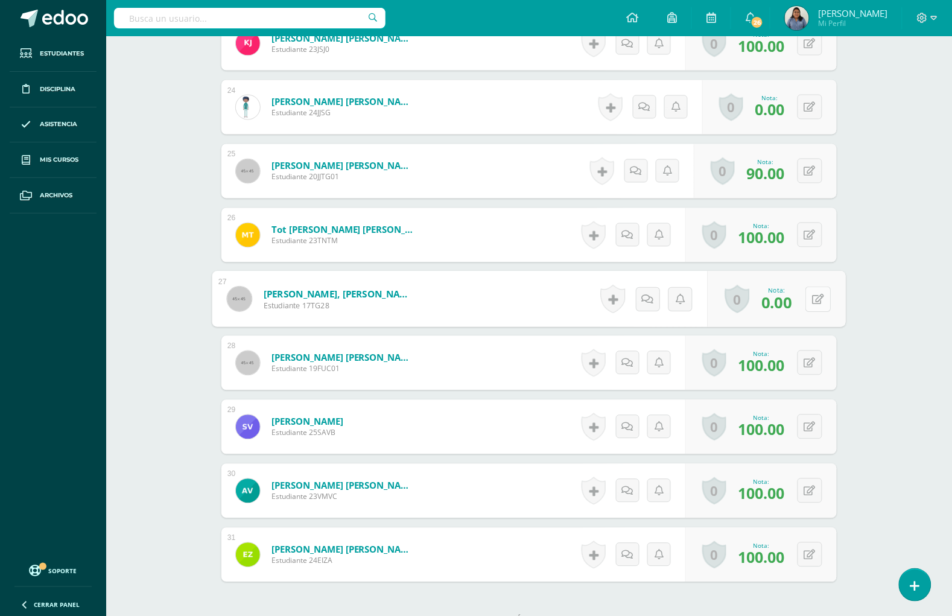
click at [810, 291] on button at bounding box center [817, 299] width 25 height 25
type input "60"
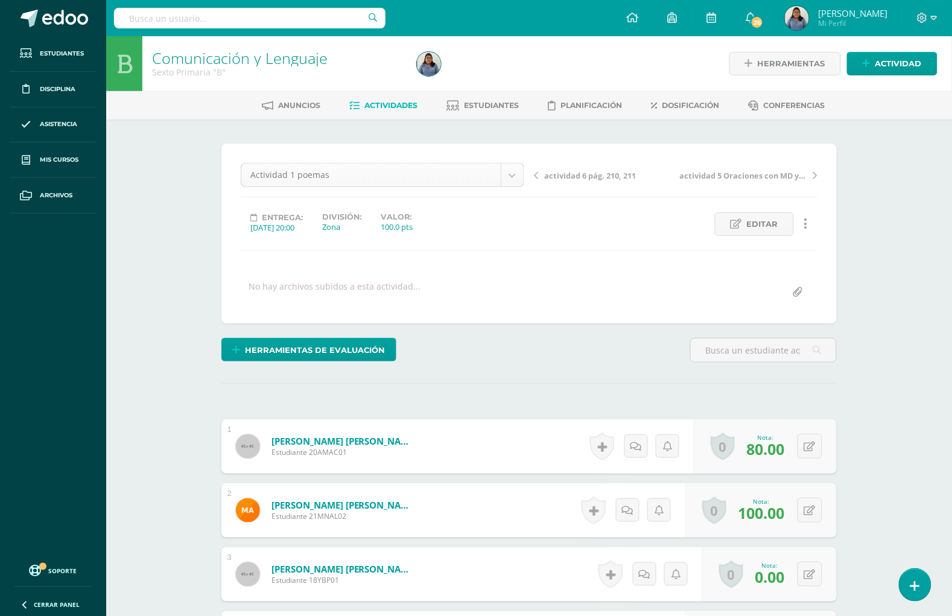
scroll to position [38, 0]
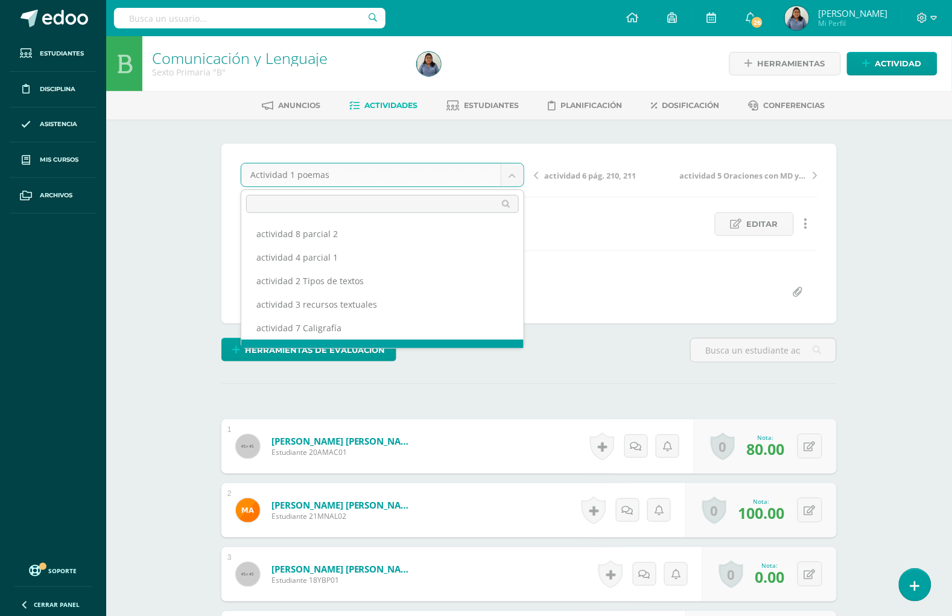
scroll to position [0, 0]
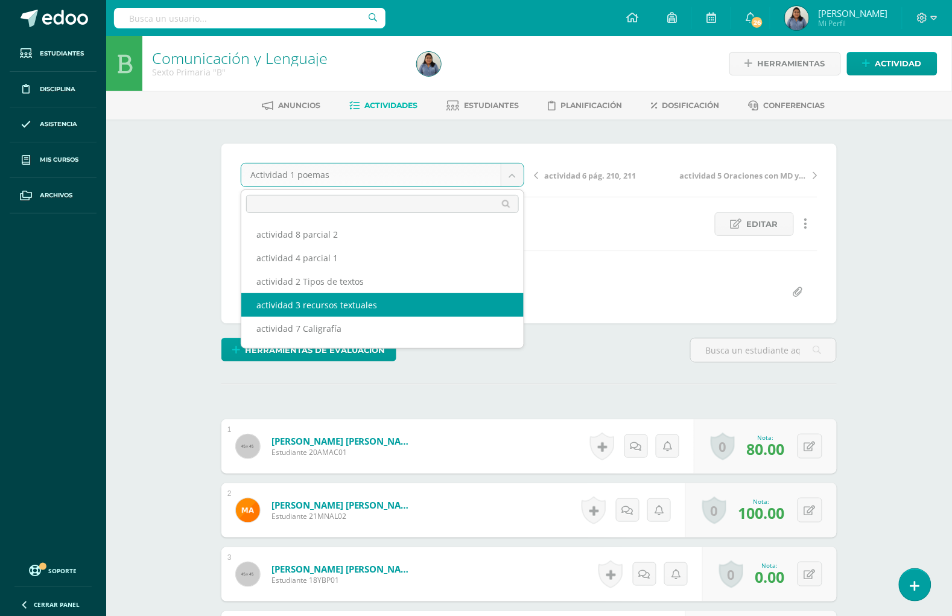
select select "/dashboard/teacher/grade-activity/194375/"
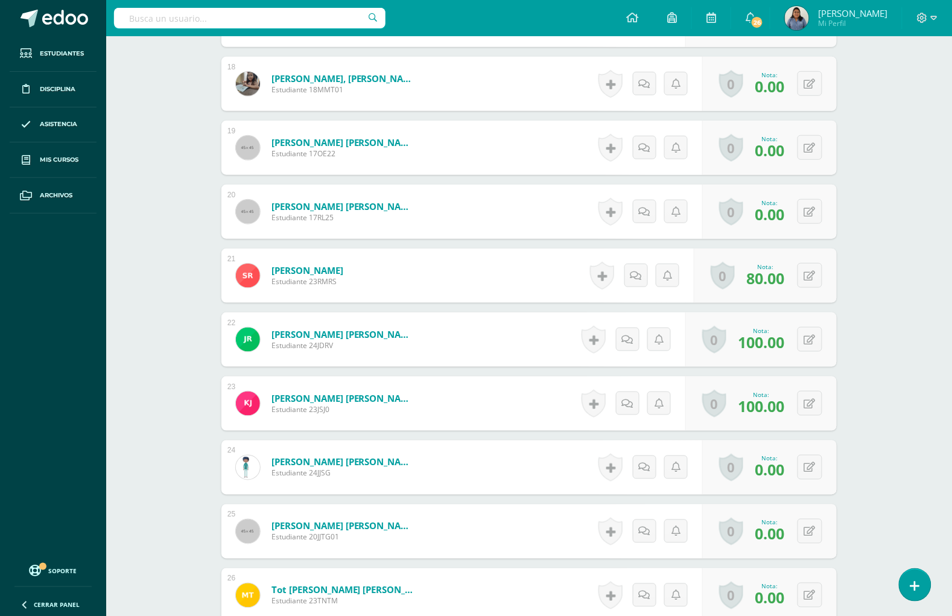
scroll to position [1711, 0]
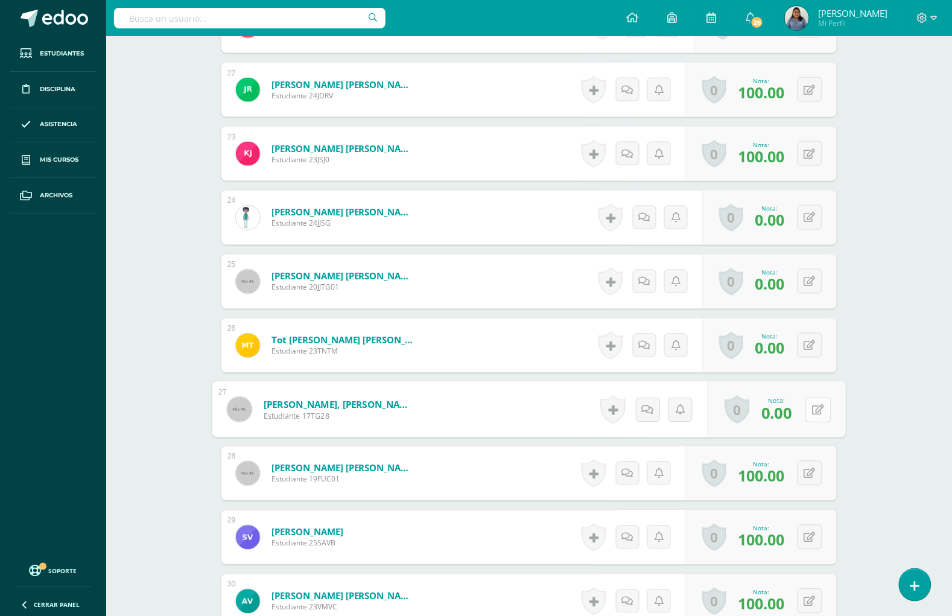
click at [807, 405] on button at bounding box center [817, 409] width 25 height 25
type input "60"
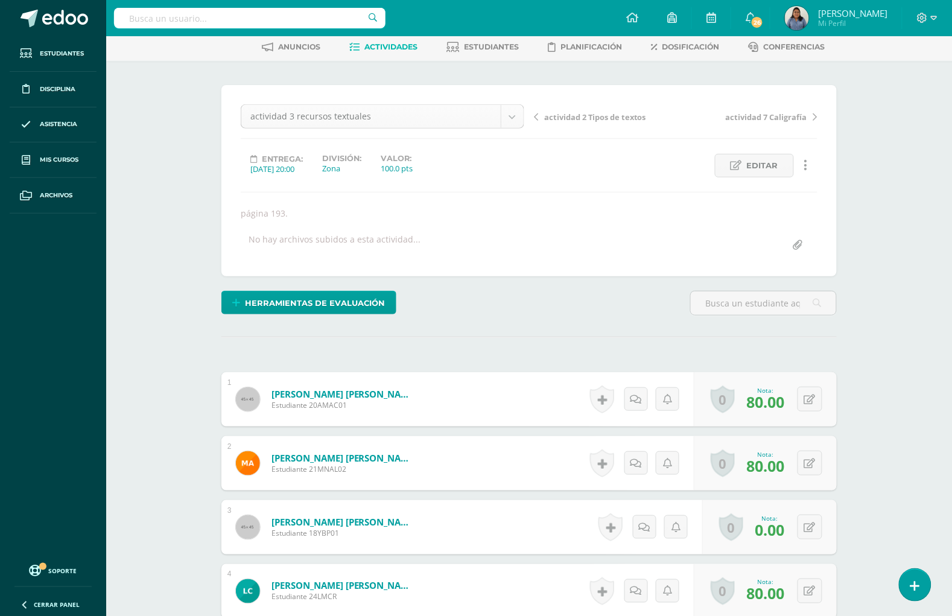
scroll to position [0, 0]
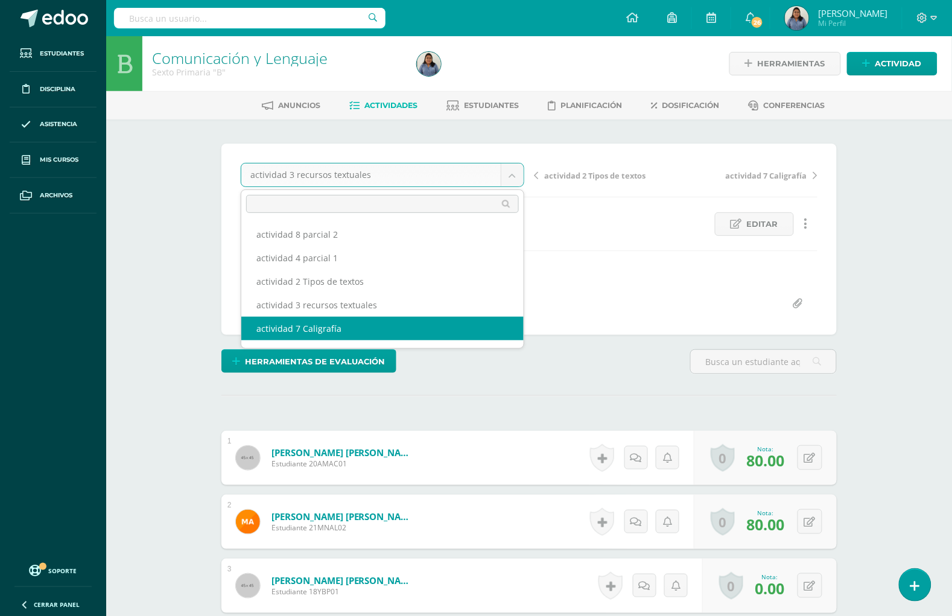
scroll to position [75, 0]
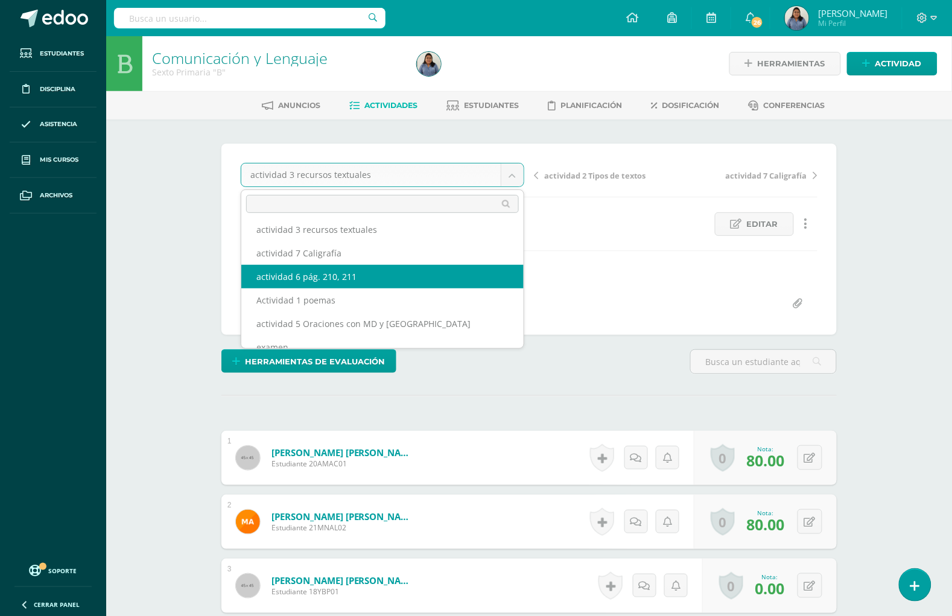
select select "/dashboard/teacher/grade-activity/194378/"
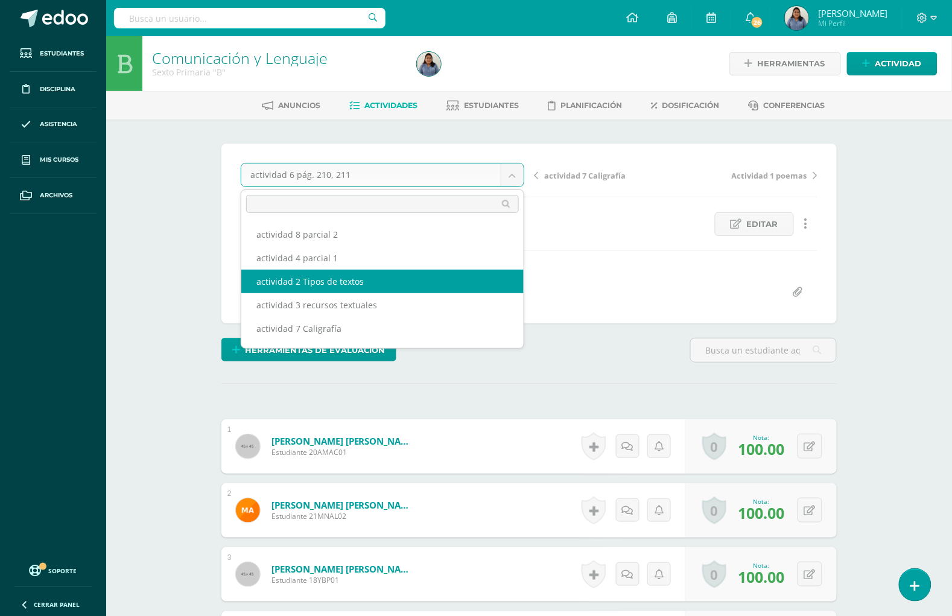
select select "/dashboard/teacher/grade-activity/194374/"
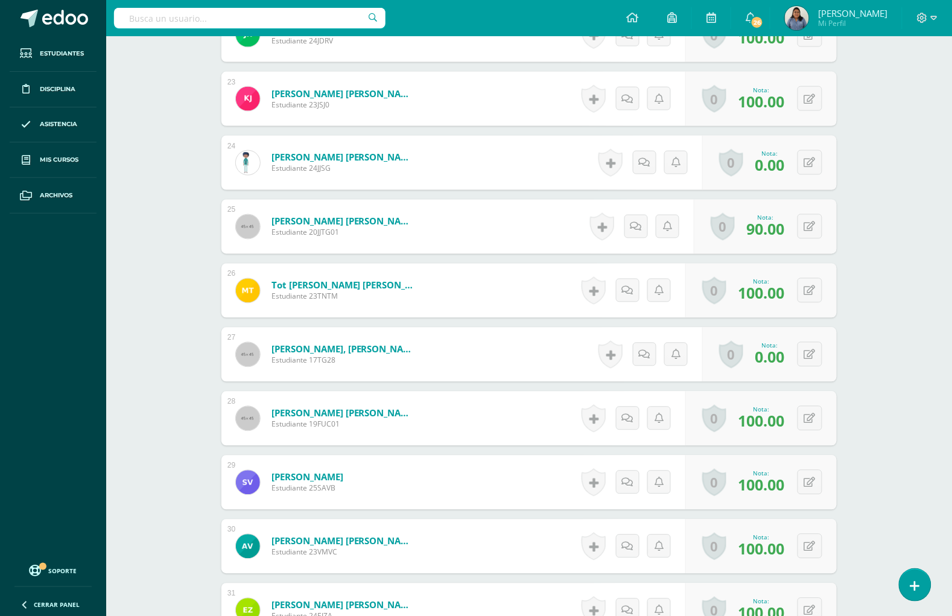
scroll to position [1763, 0]
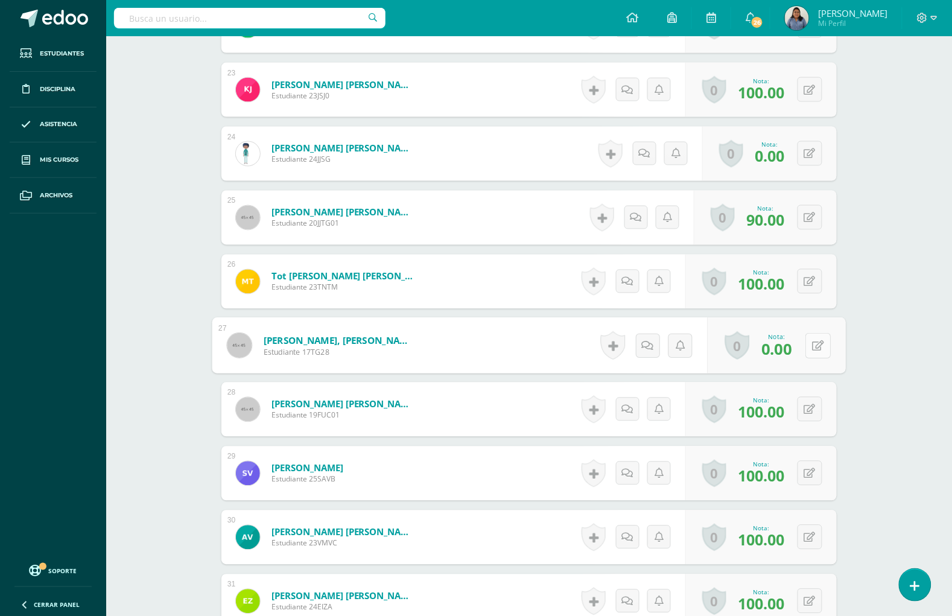
click at [814, 337] on button at bounding box center [817, 345] width 25 height 25
type input "50"
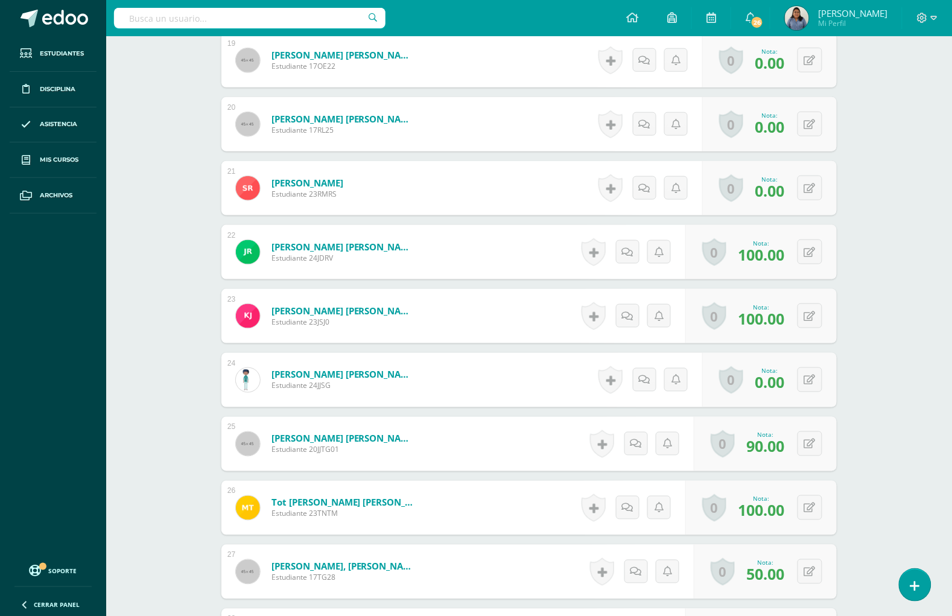
click at [252, 22] on input "text" at bounding box center [249, 18] width 271 height 21
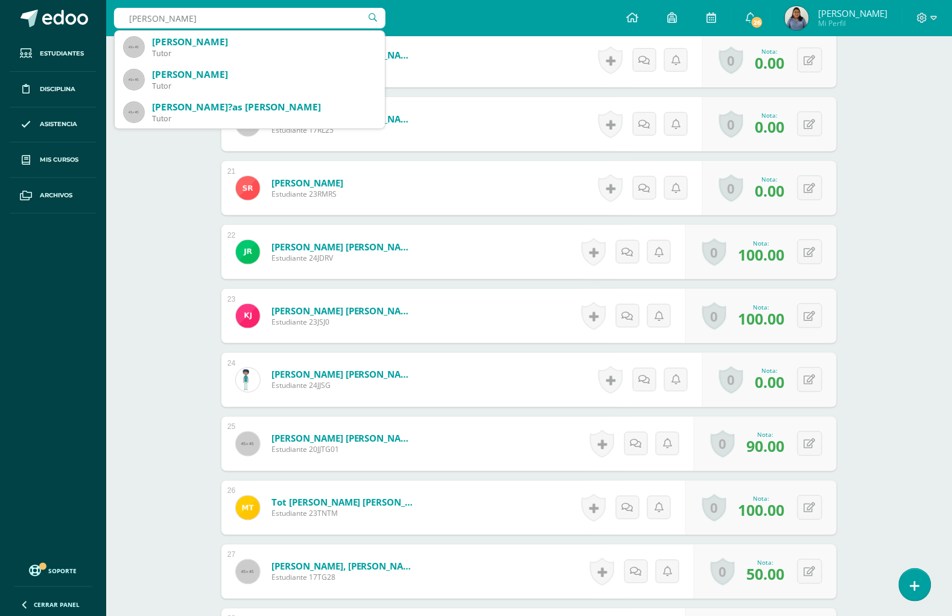
type input "[PERSON_NAME]"
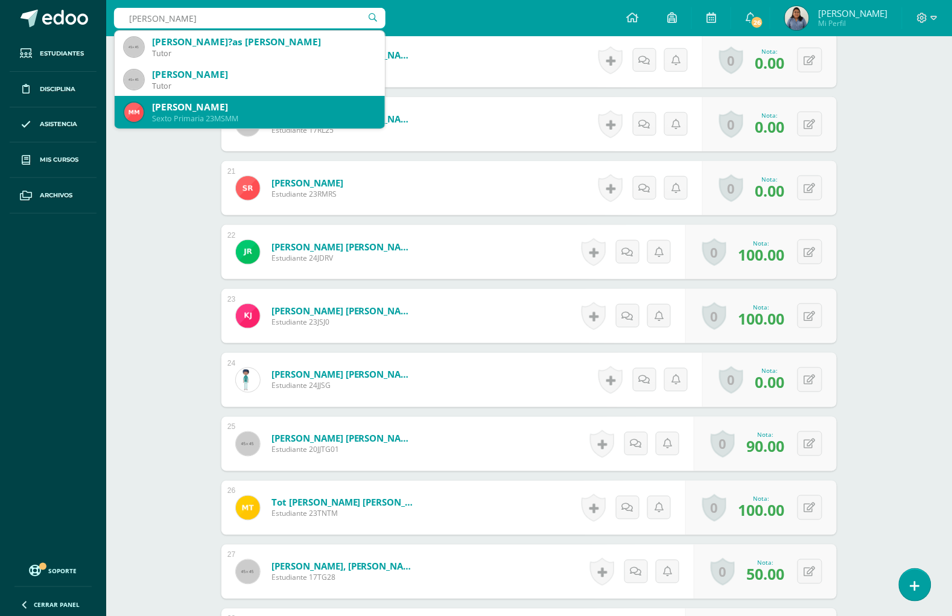
click at [227, 109] on div "[PERSON_NAME]" at bounding box center [263, 107] width 223 height 13
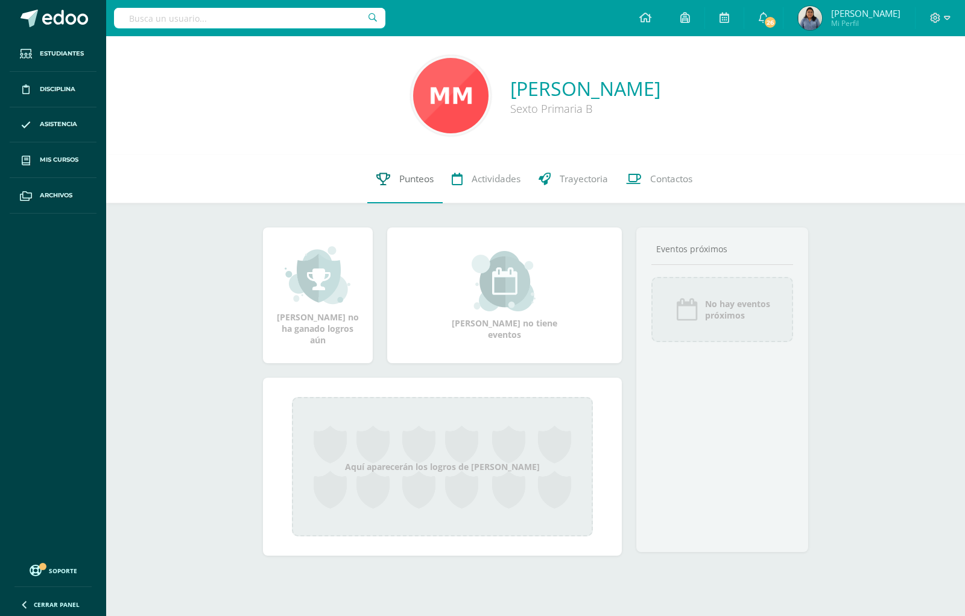
click at [410, 170] on link "Punteos" at bounding box center [404, 179] width 75 height 48
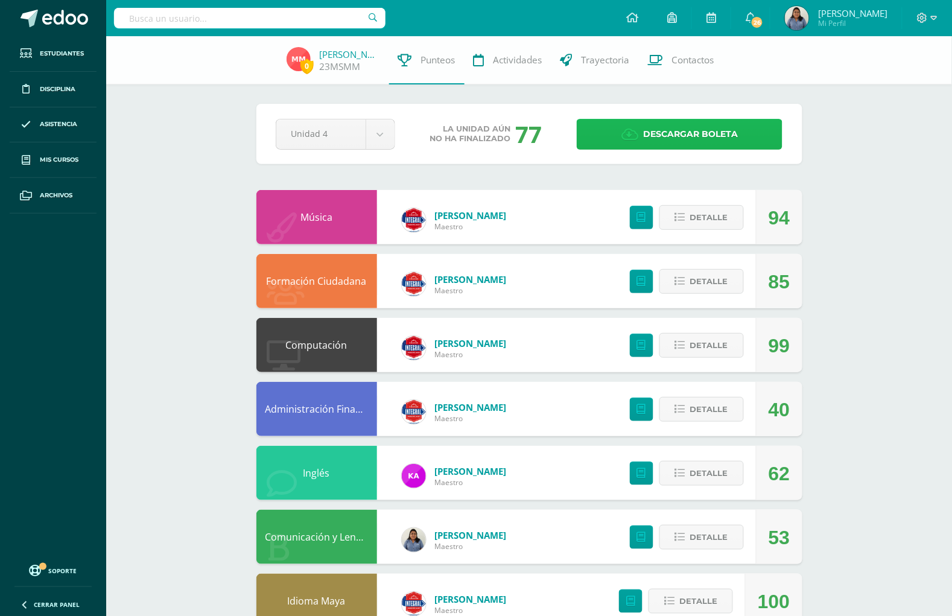
click at [717, 140] on span "Descargar boleta" at bounding box center [690, 134] width 95 height 30
